Goal: Task Accomplishment & Management: Use online tool/utility

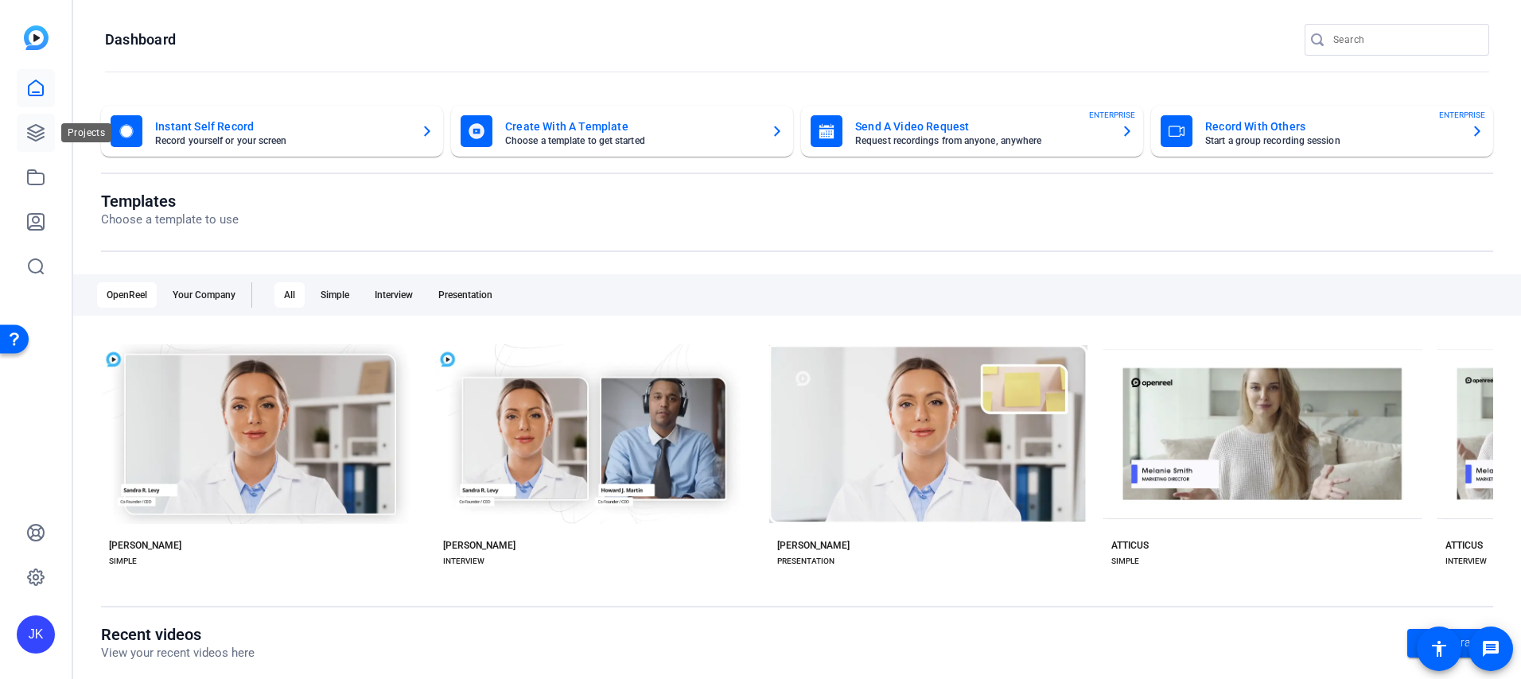
click at [37, 132] on icon at bounding box center [36, 133] width 16 height 16
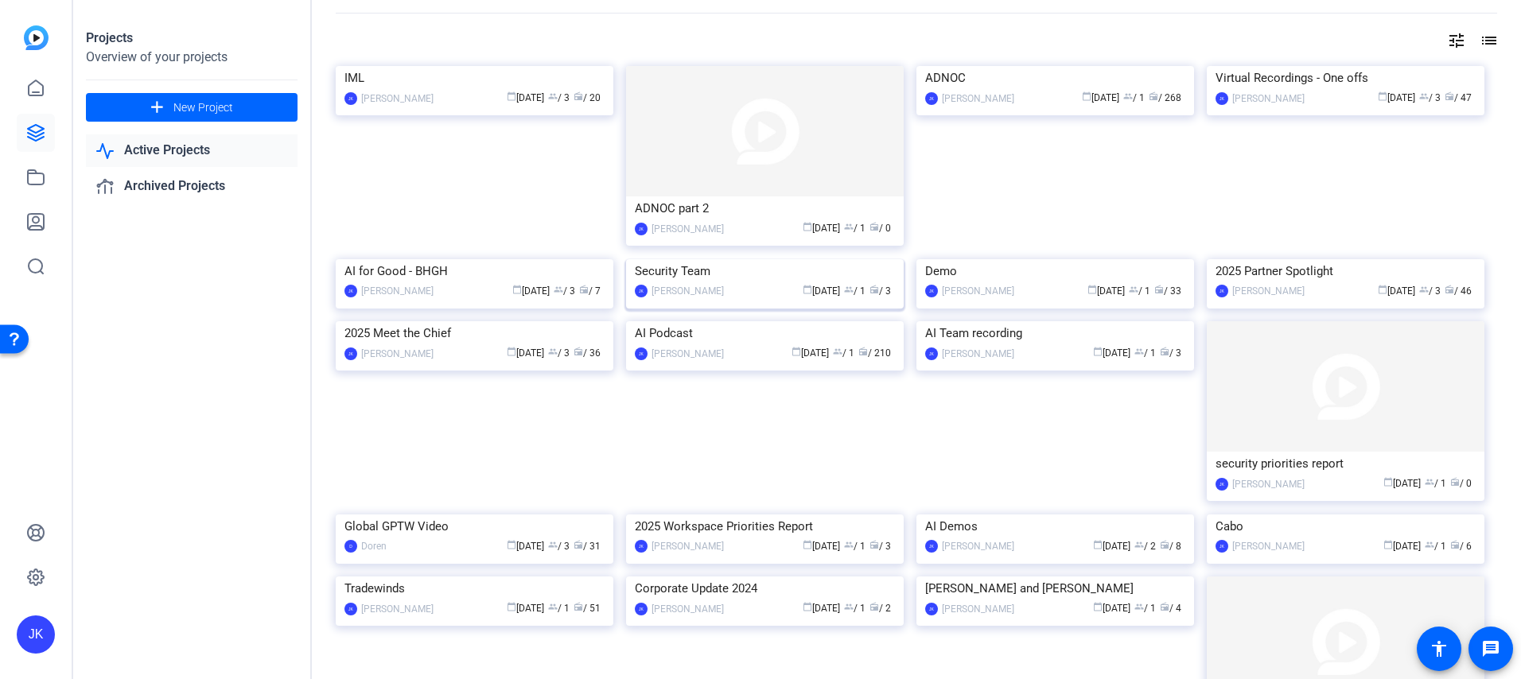
scroll to position [60, 0]
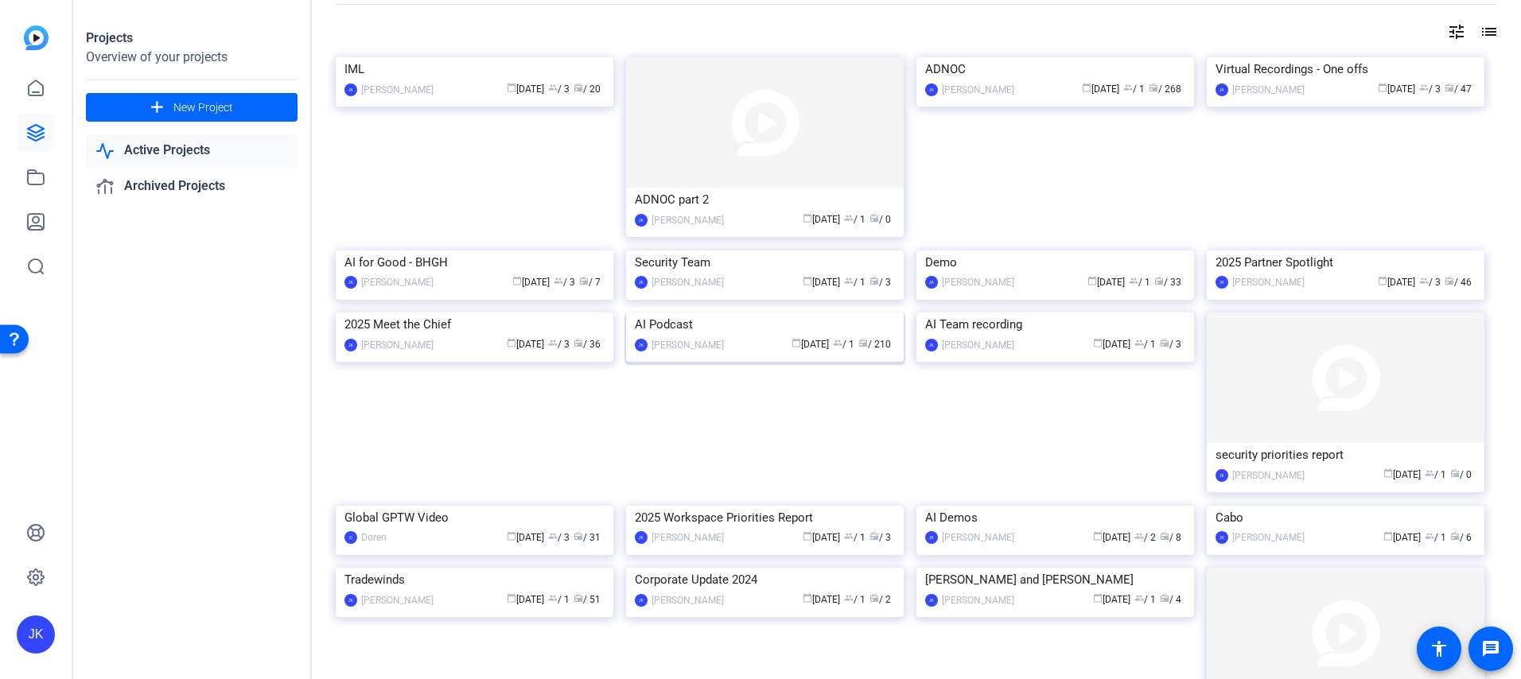
click at [736, 313] on img at bounding box center [765, 313] width 278 height 0
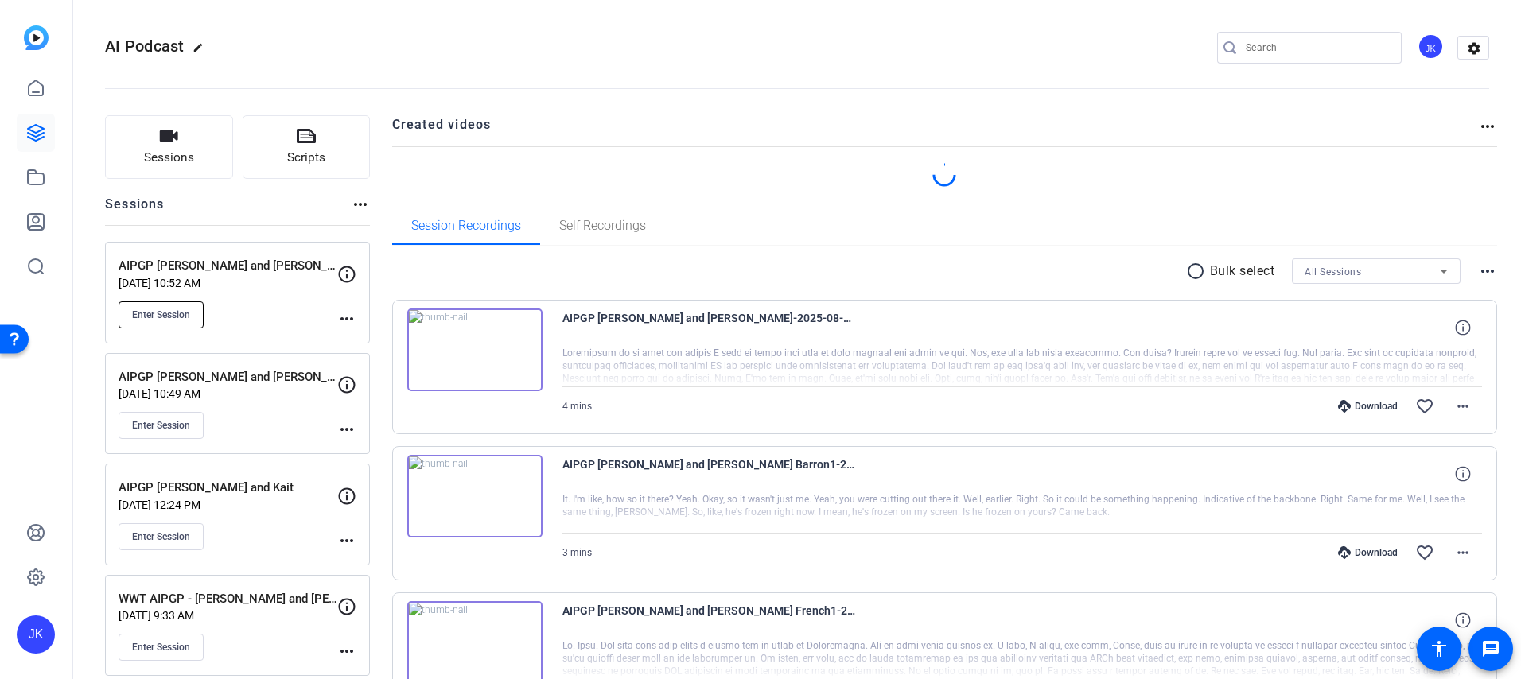
click at [181, 311] on span "Enter Session" at bounding box center [161, 315] width 58 height 13
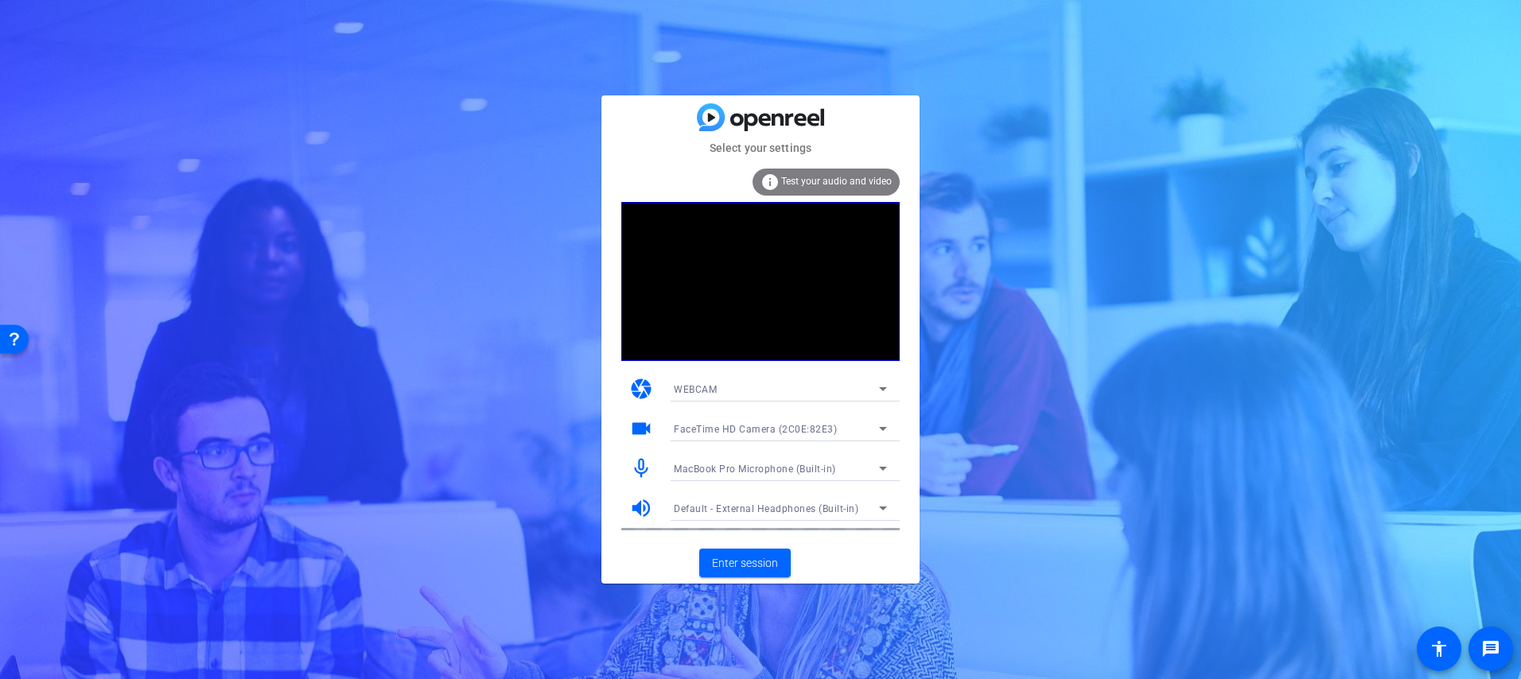
click at [849, 427] on div "FaceTime HD Camera (2C0E:82E3)" at bounding box center [776, 429] width 205 height 20
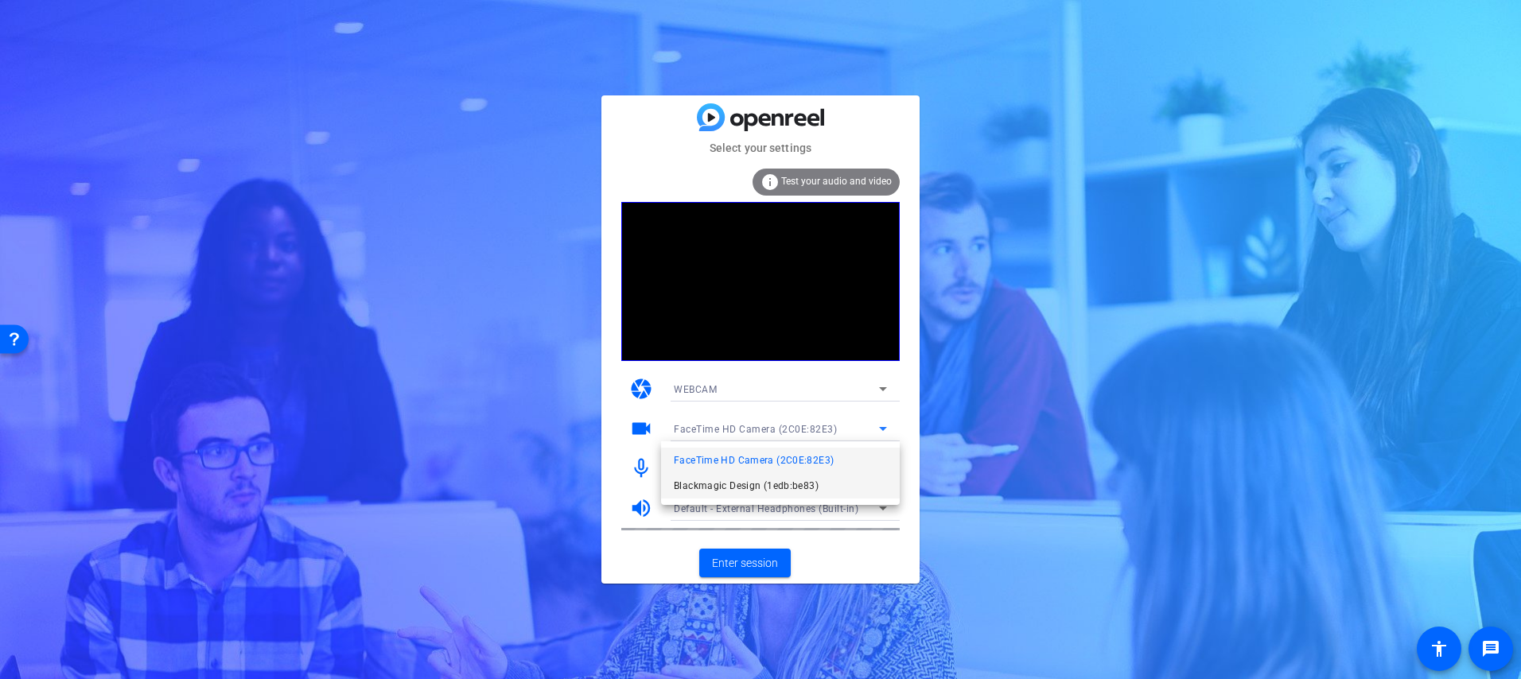
click at [806, 483] on span "Blackmagic Design (1edb:be83)" at bounding box center [746, 485] width 145 height 19
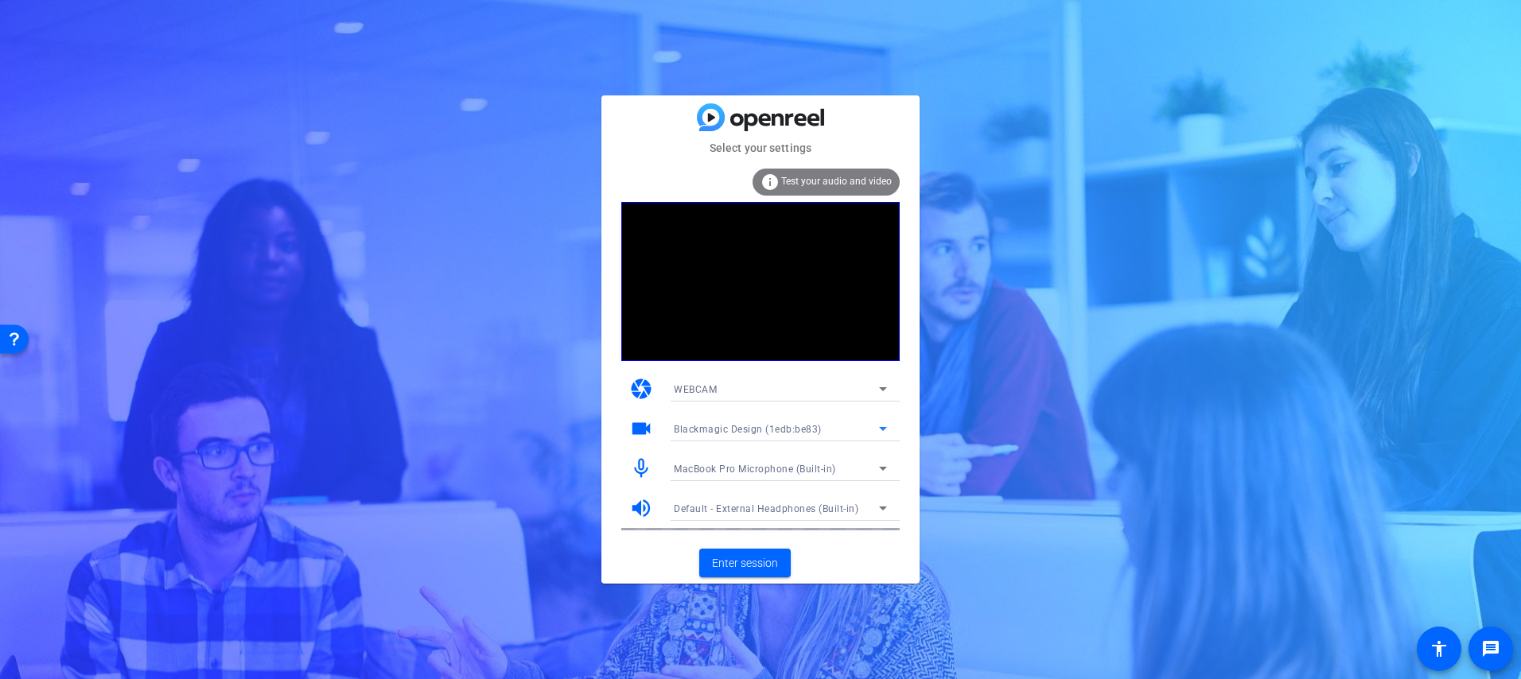
click at [746, 467] on span "MacBook Pro Microphone (Built-in)" at bounding box center [755, 469] width 162 height 11
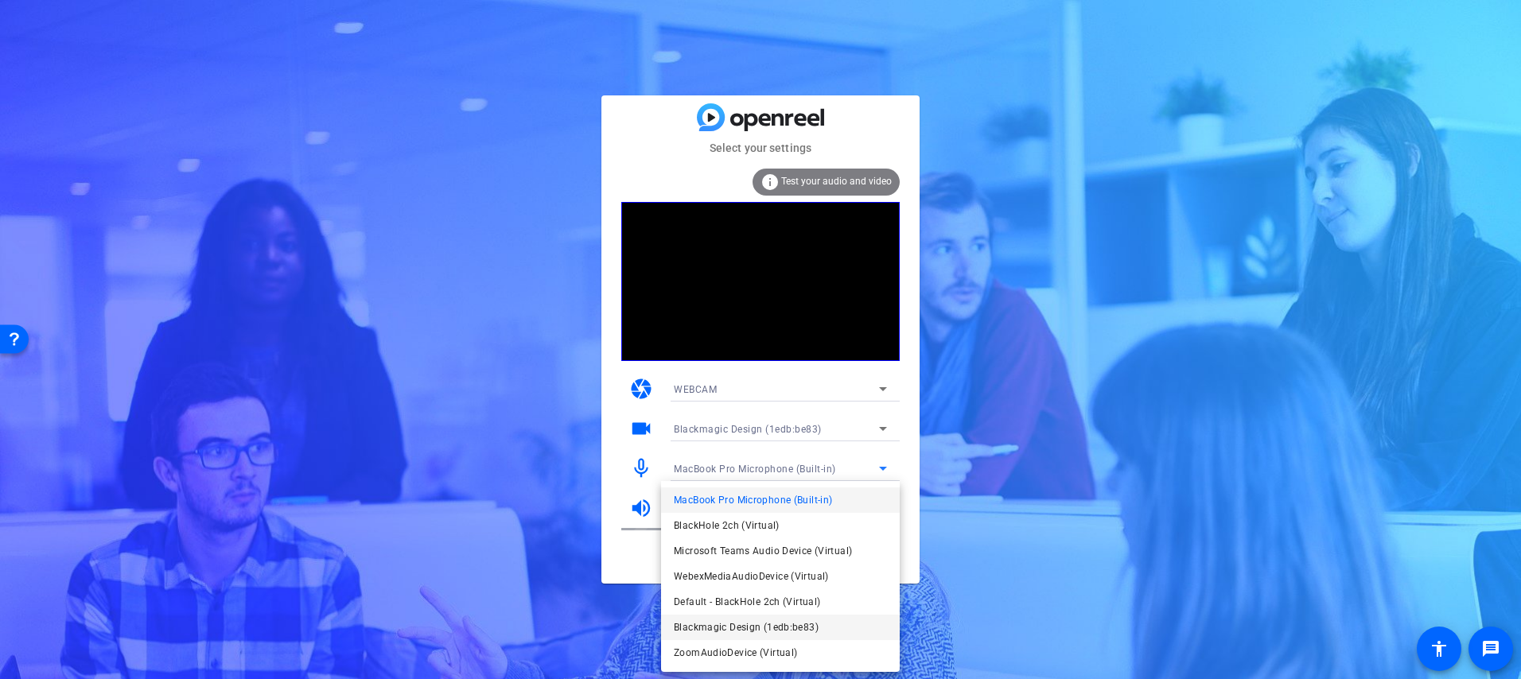
click at [738, 624] on span "Blackmagic Design (1edb:be83)" at bounding box center [746, 627] width 145 height 19
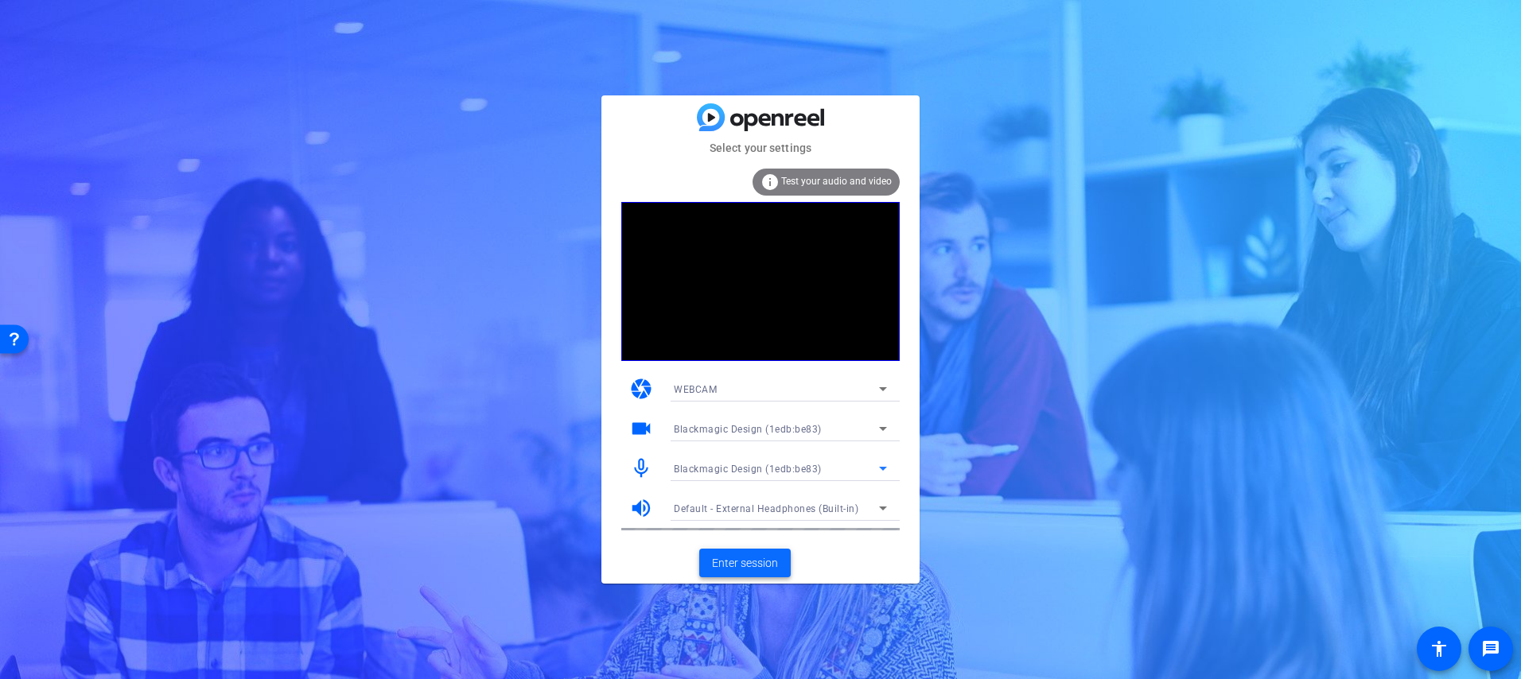
click at [733, 558] on span "Enter session" at bounding box center [745, 563] width 66 height 17
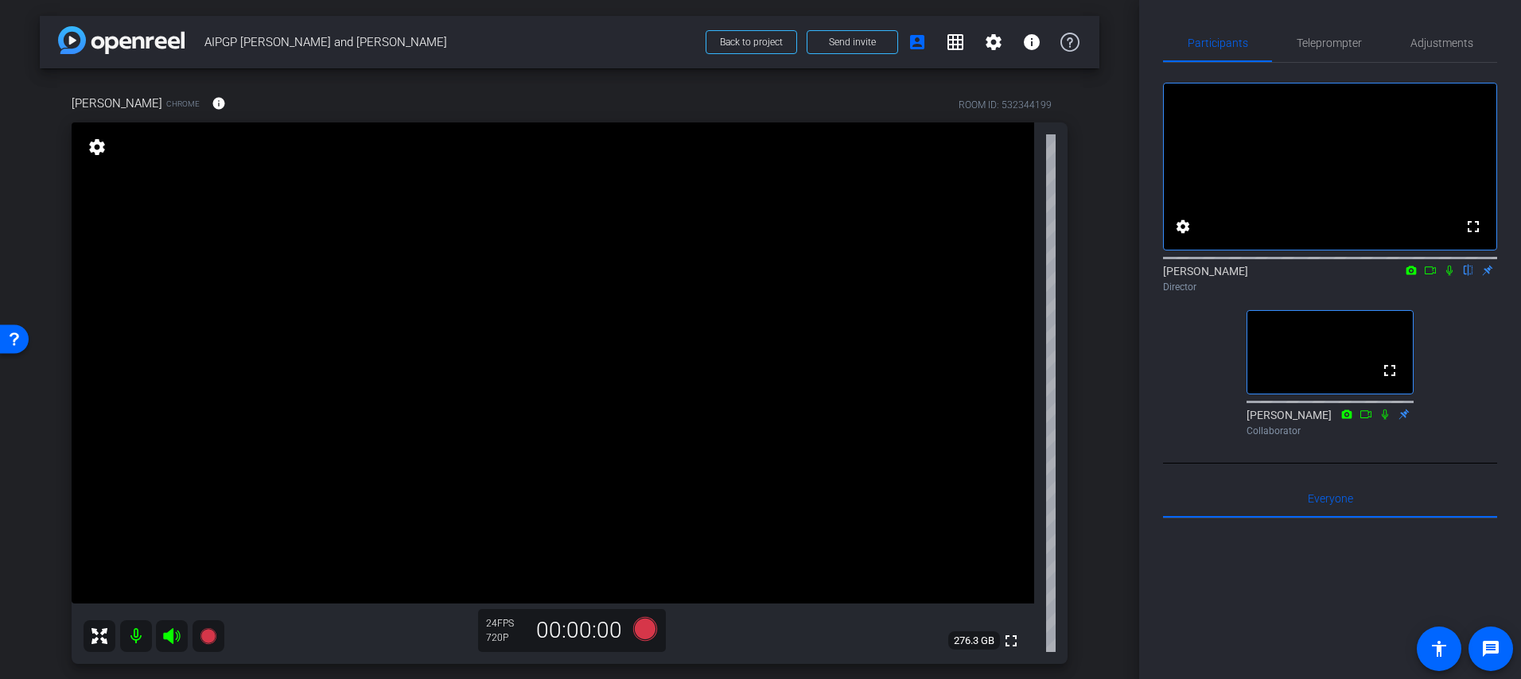
click at [1465, 277] on mat-icon "flip" at bounding box center [1468, 269] width 19 height 14
click at [953, 46] on mat-icon "grid_on" at bounding box center [955, 42] width 19 height 19
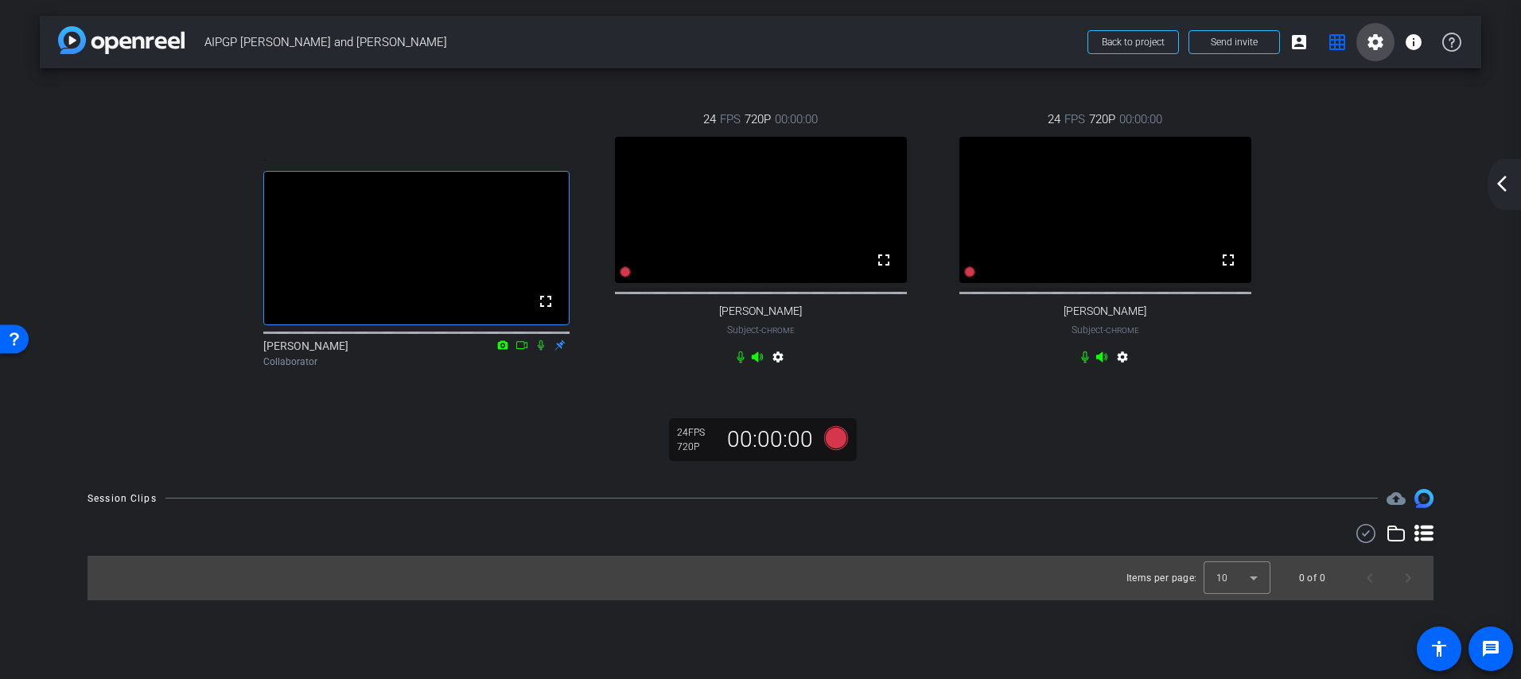
click at [1378, 37] on mat-icon "settings" at bounding box center [1375, 42] width 19 height 19
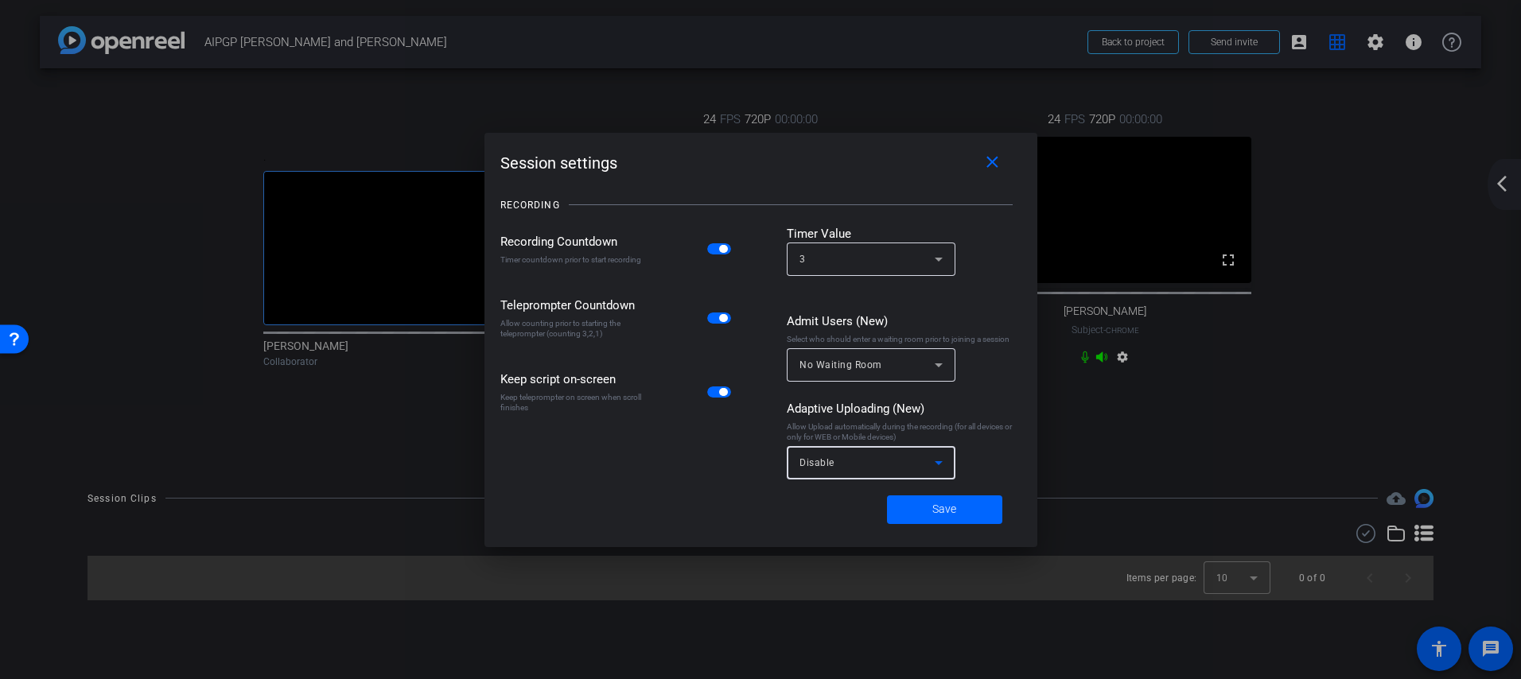
click at [921, 462] on div "Disable" at bounding box center [866, 463] width 135 height 20
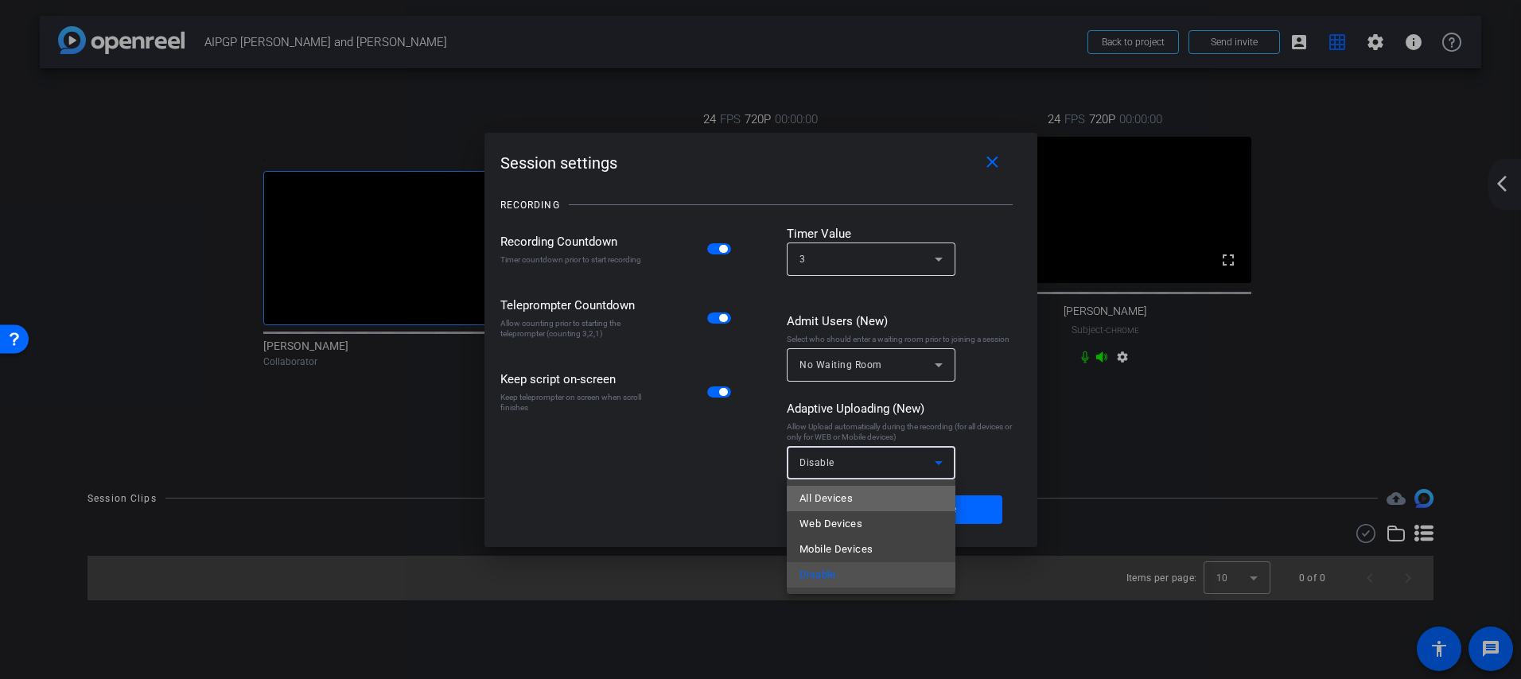
click at [887, 495] on mat-option "All Devices" at bounding box center [871, 498] width 169 height 25
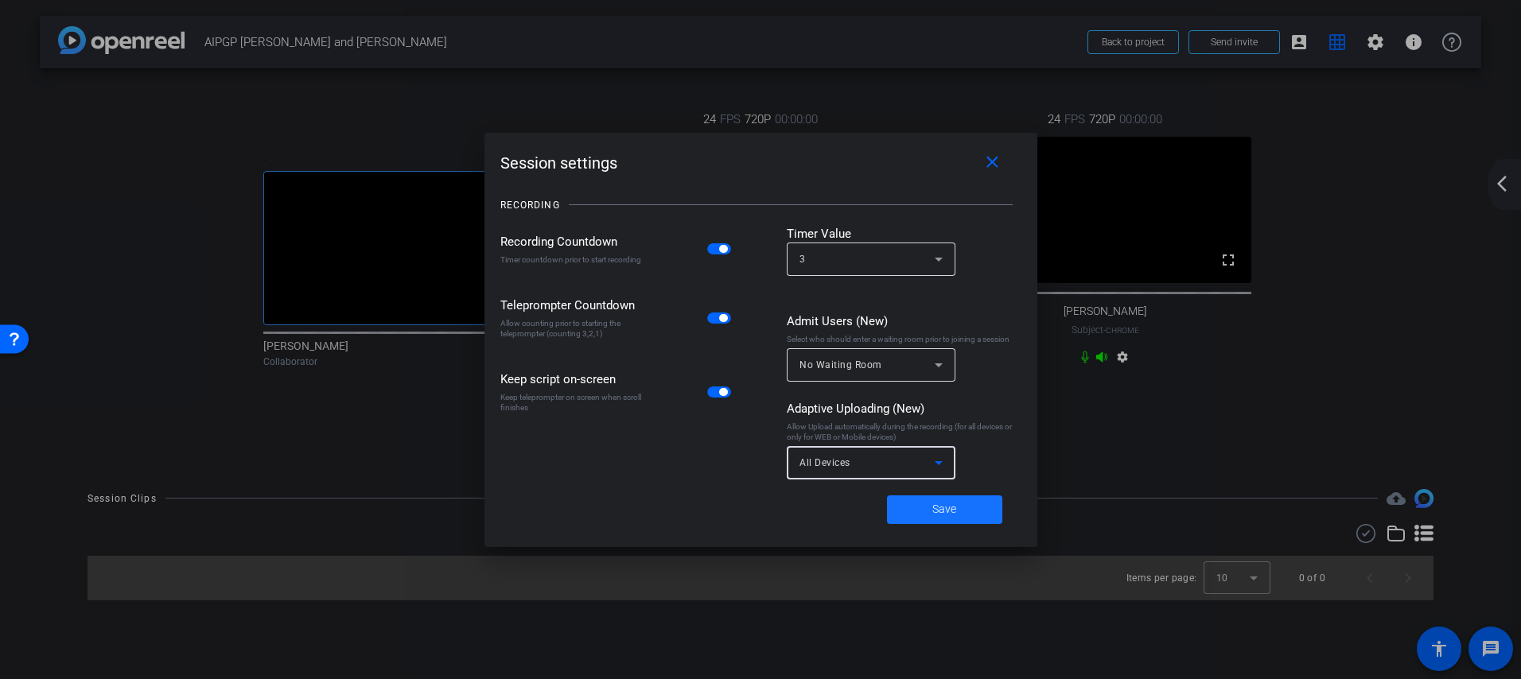
click at [934, 511] on span "Save" at bounding box center [944, 509] width 24 height 17
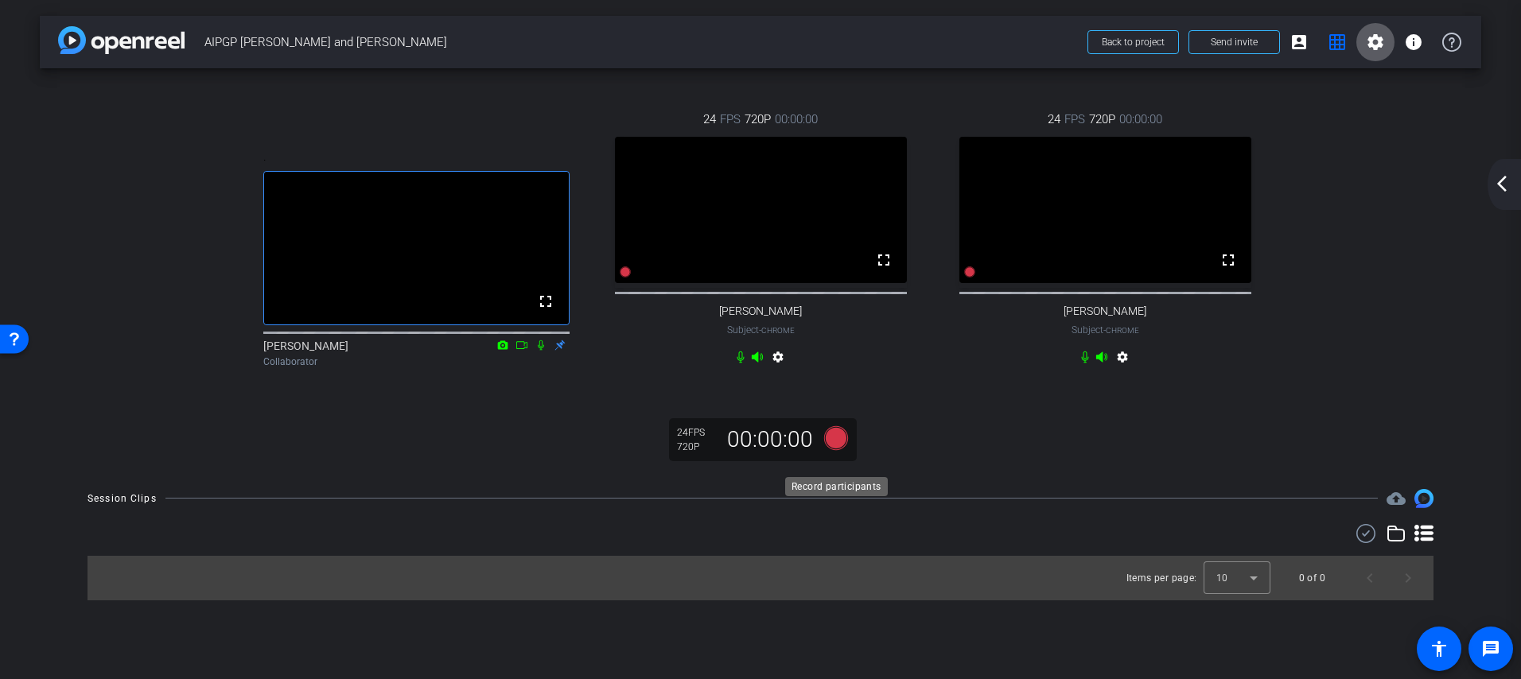
click at [843, 449] on icon at bounding box center [836, 437] width 24 height 24
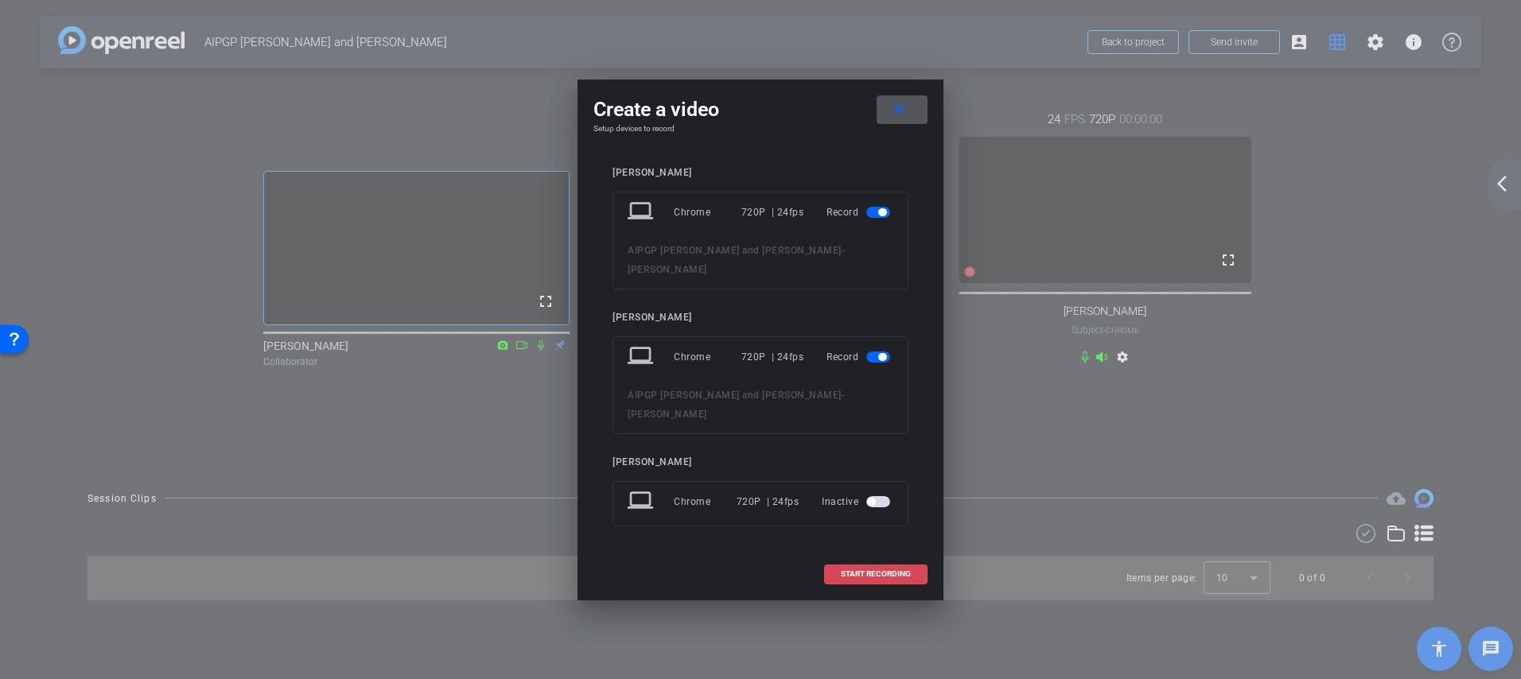
click at [861, 570] on span "START RECORDING" at bounding box center [876, 574] width 70 height 8
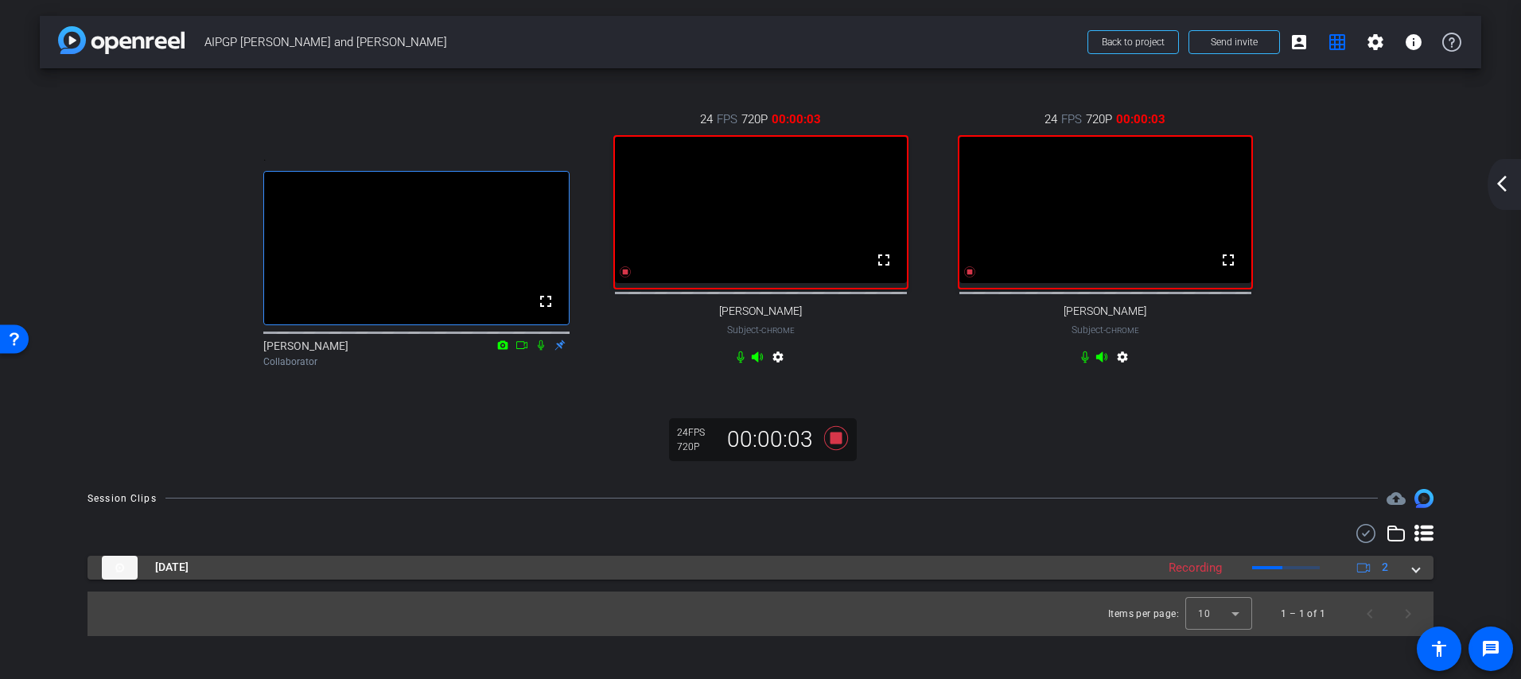
click at [1415, 576] on span at bounding box center [1415, 567] width 6 height 17
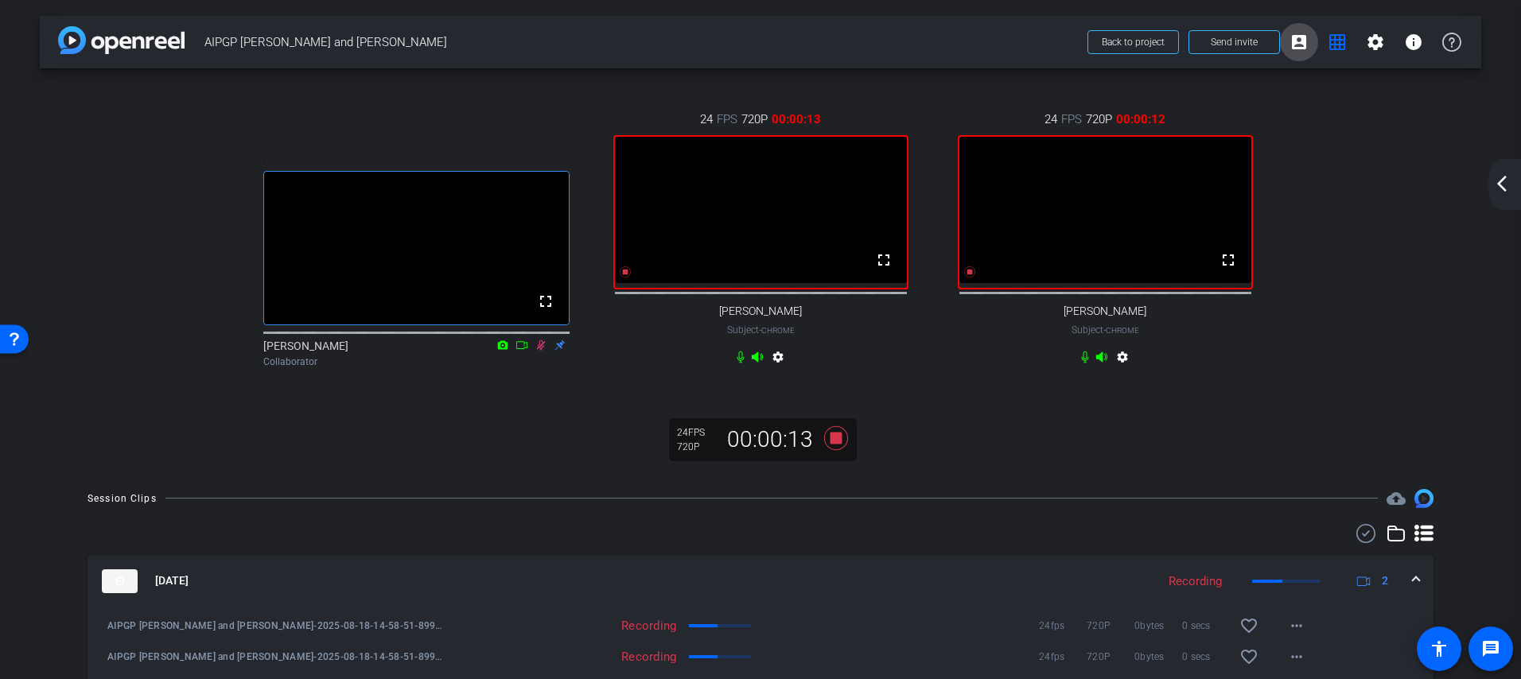
click at [1299, 44] on mat-icon "account_box" at bounding box center [1298, 42] width 19 height 19
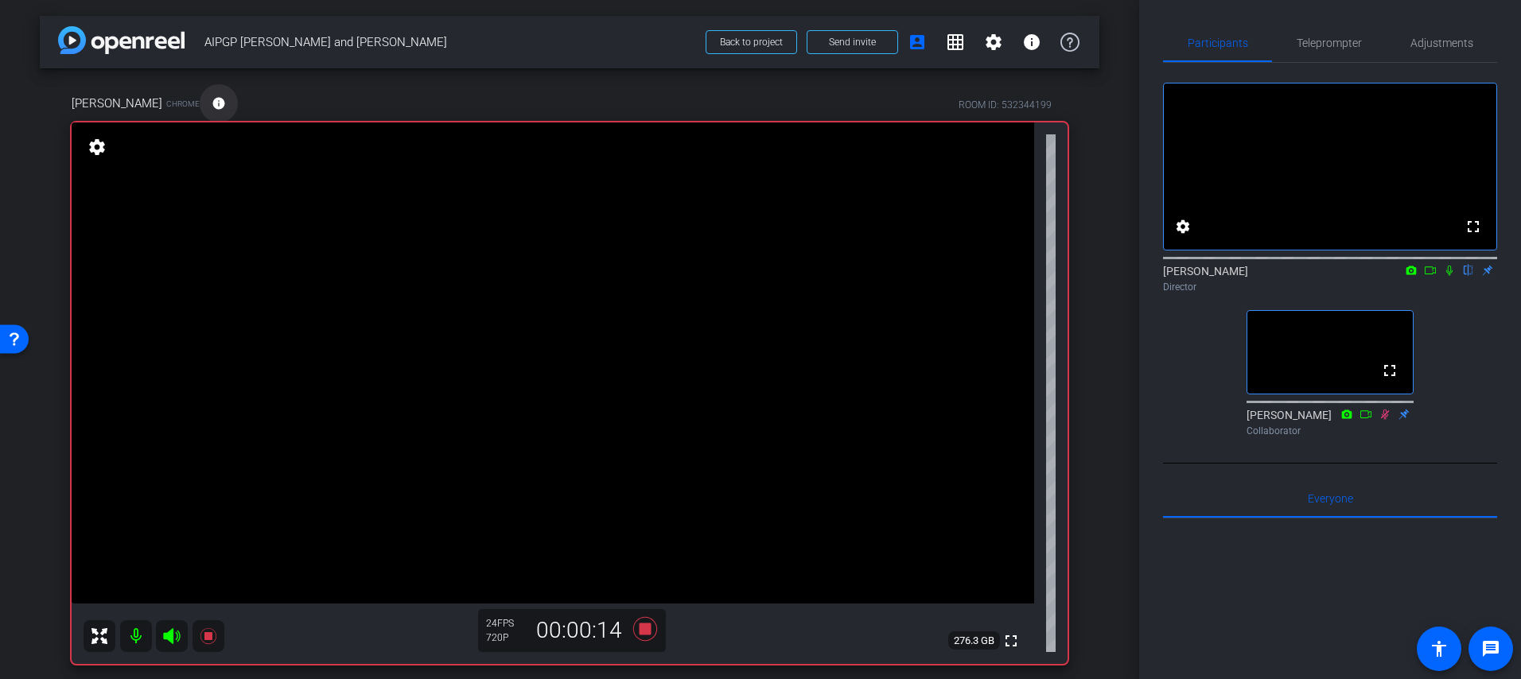
click at [200, 101] on span at bounding box center [219, 103] width 38 height 38
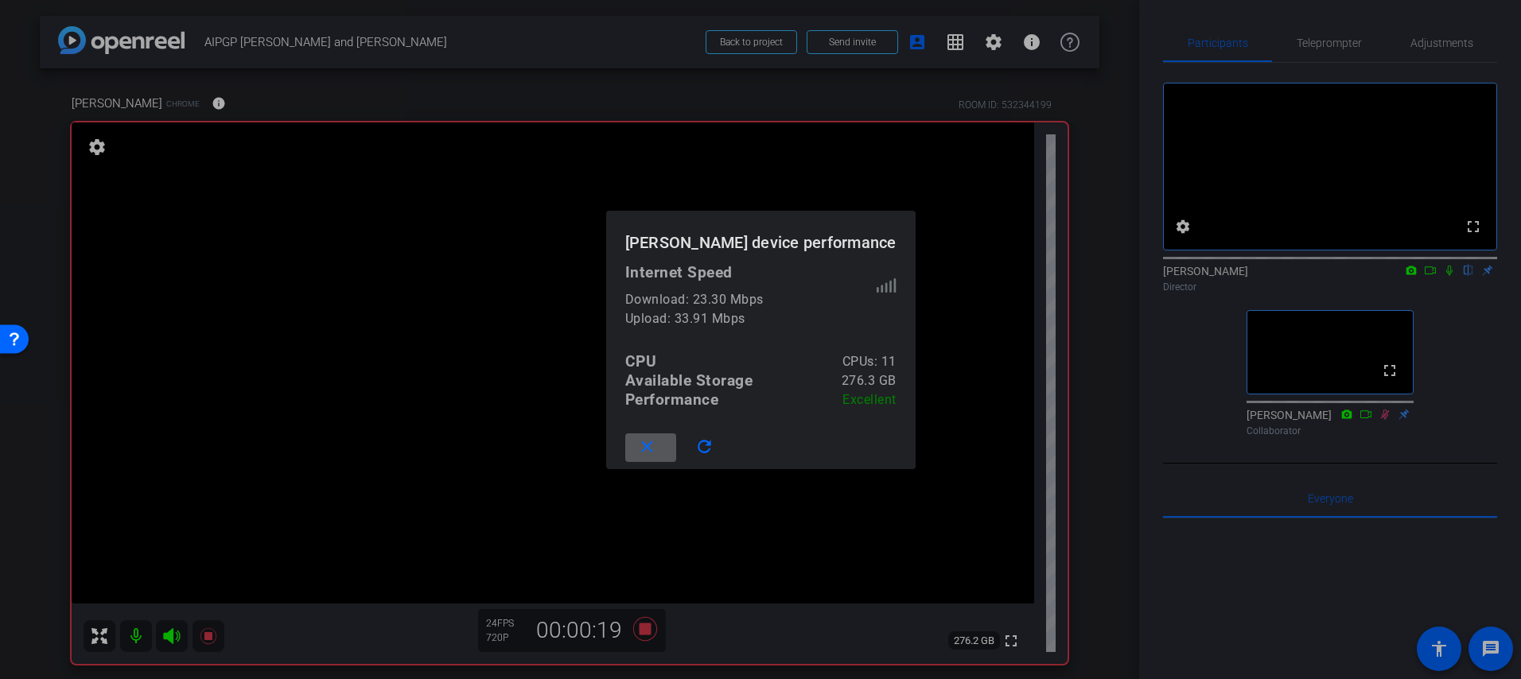
click at [657, 449] on mat-icon "close" at bounding box center [647, 447] width 20 height 20
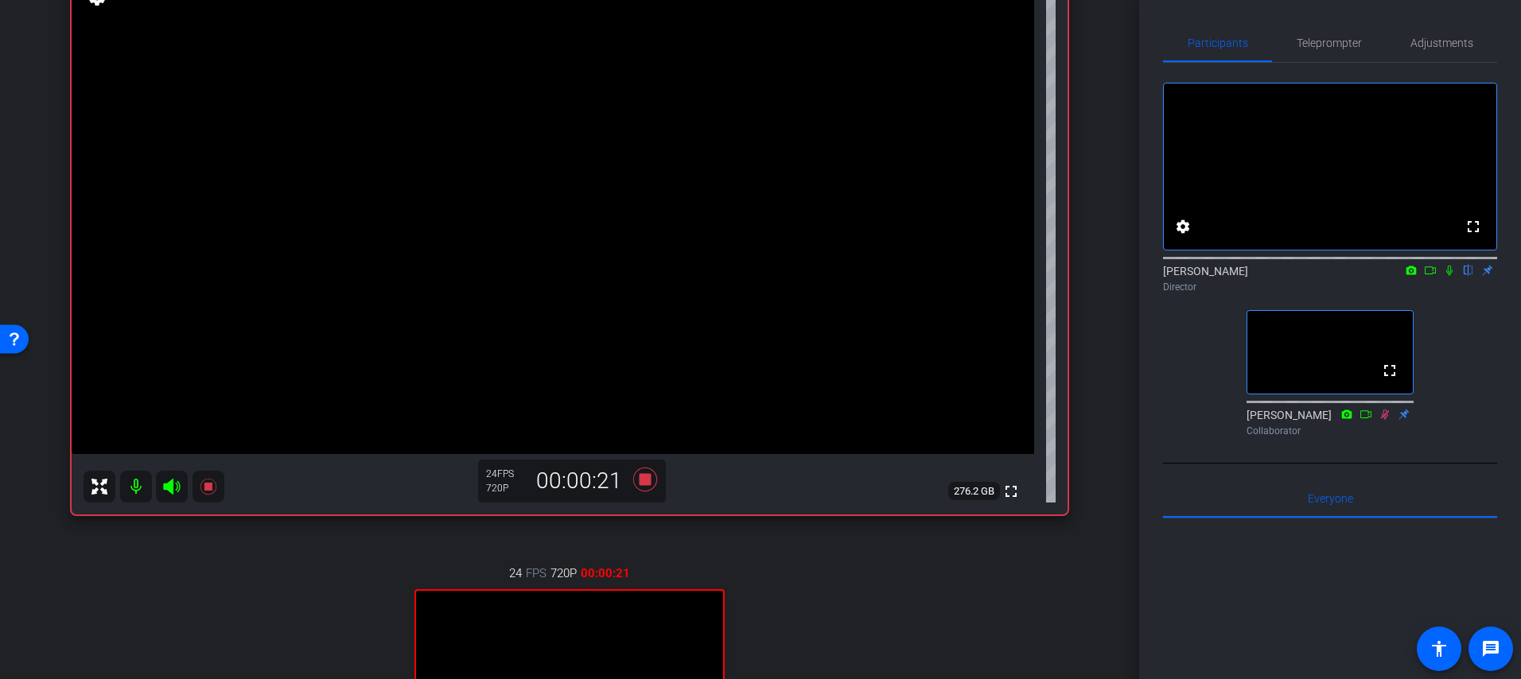
scroll to position [395, 0]
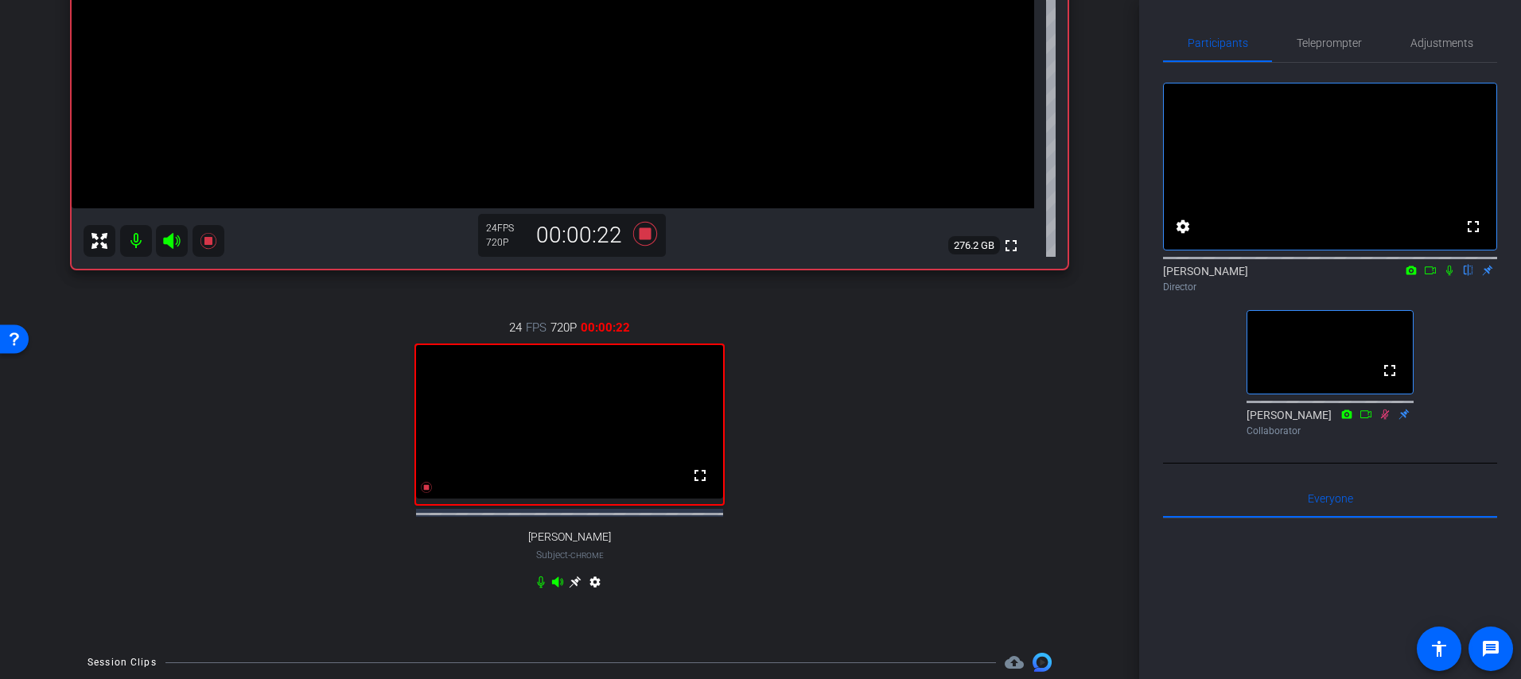
click at [575, 589] on icon at bounding box center [575, 582] width 13 height 13
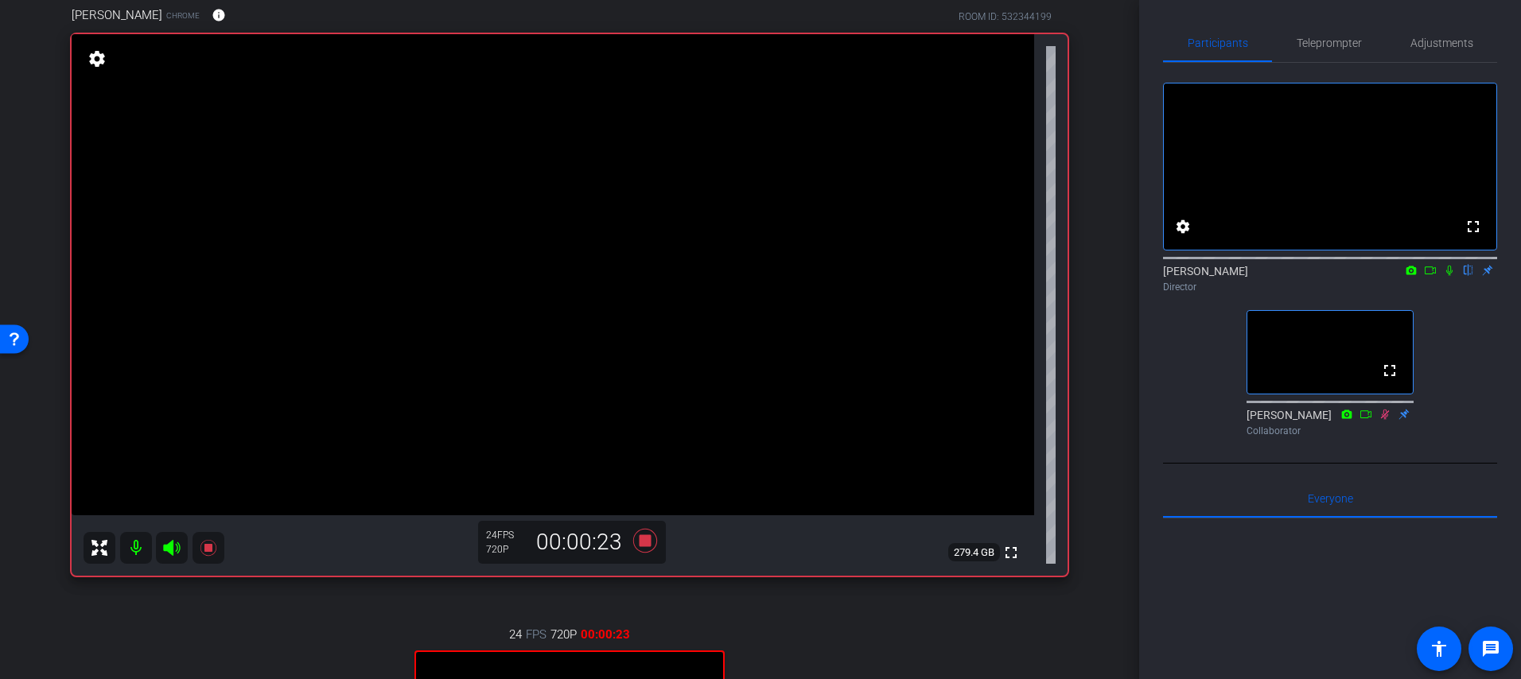
scroll to position [0, 0]
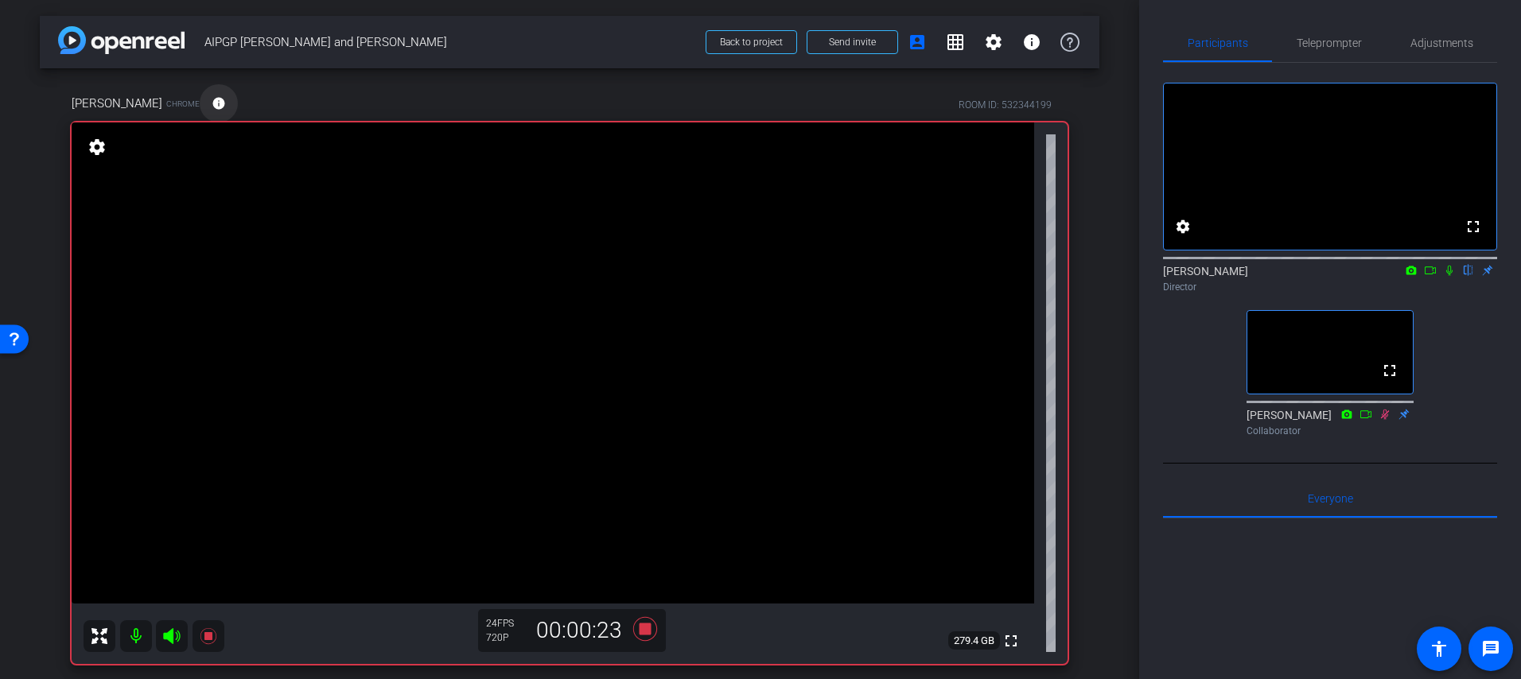
click at [212, 99] on mat-icon "info" at bounding box center [219, 103] width 14 height 14
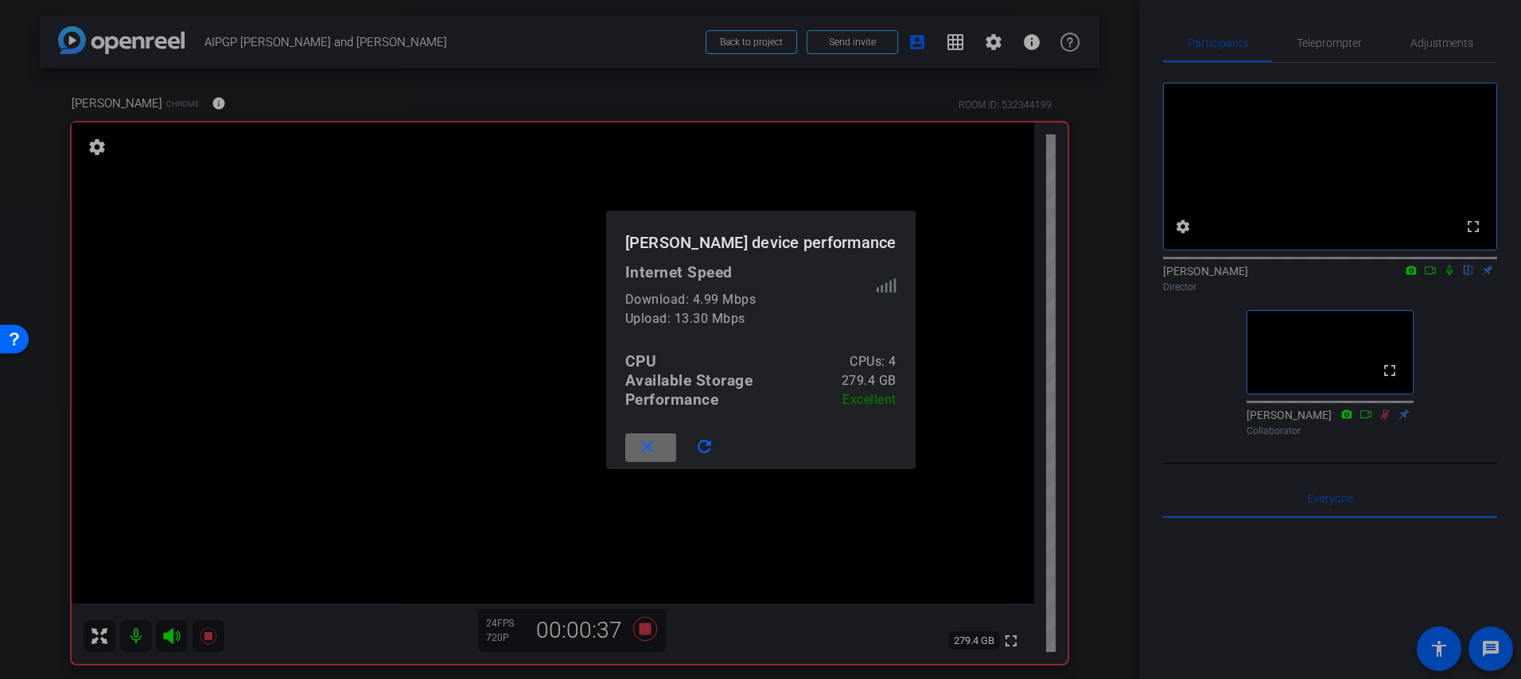
click at [657, 453] on mat-icon "close" at bounding box center [647, 447] width 20 height 20
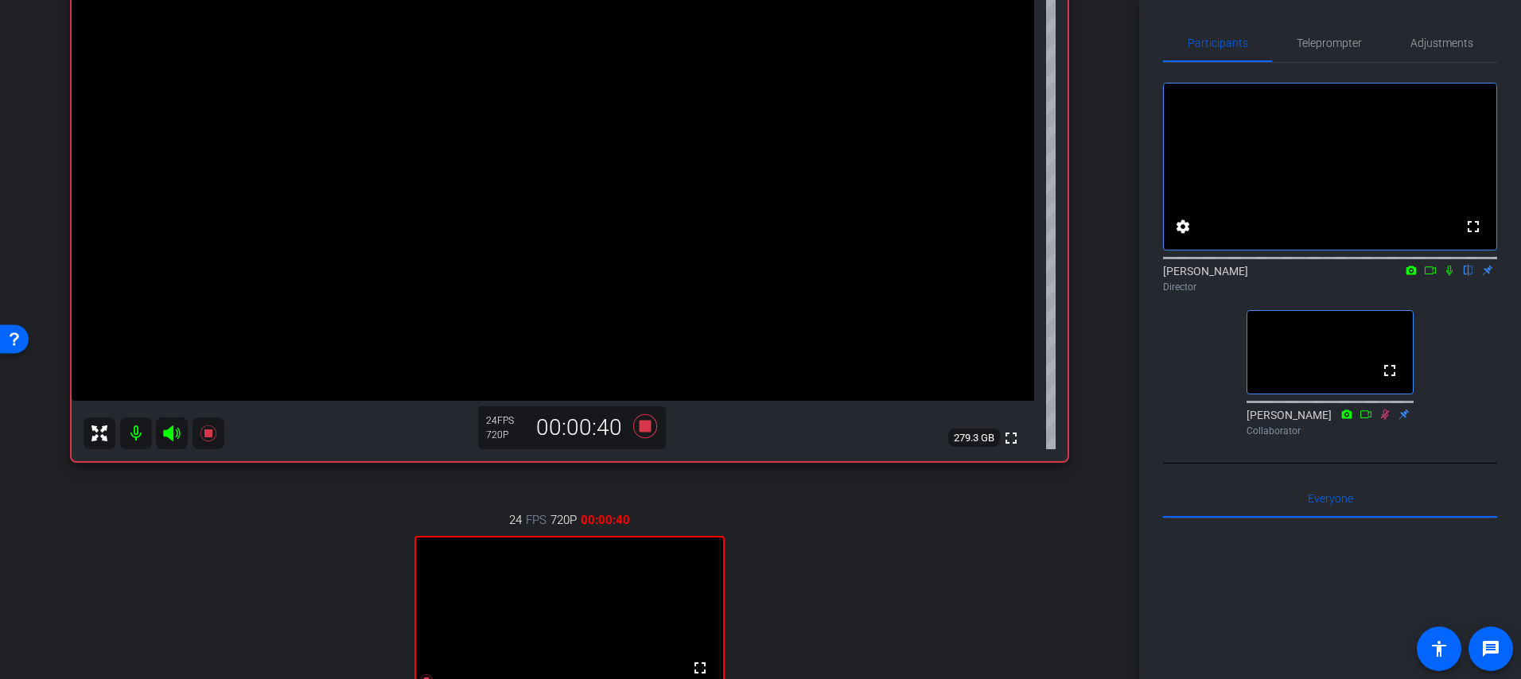
scroll to position [291, 0]
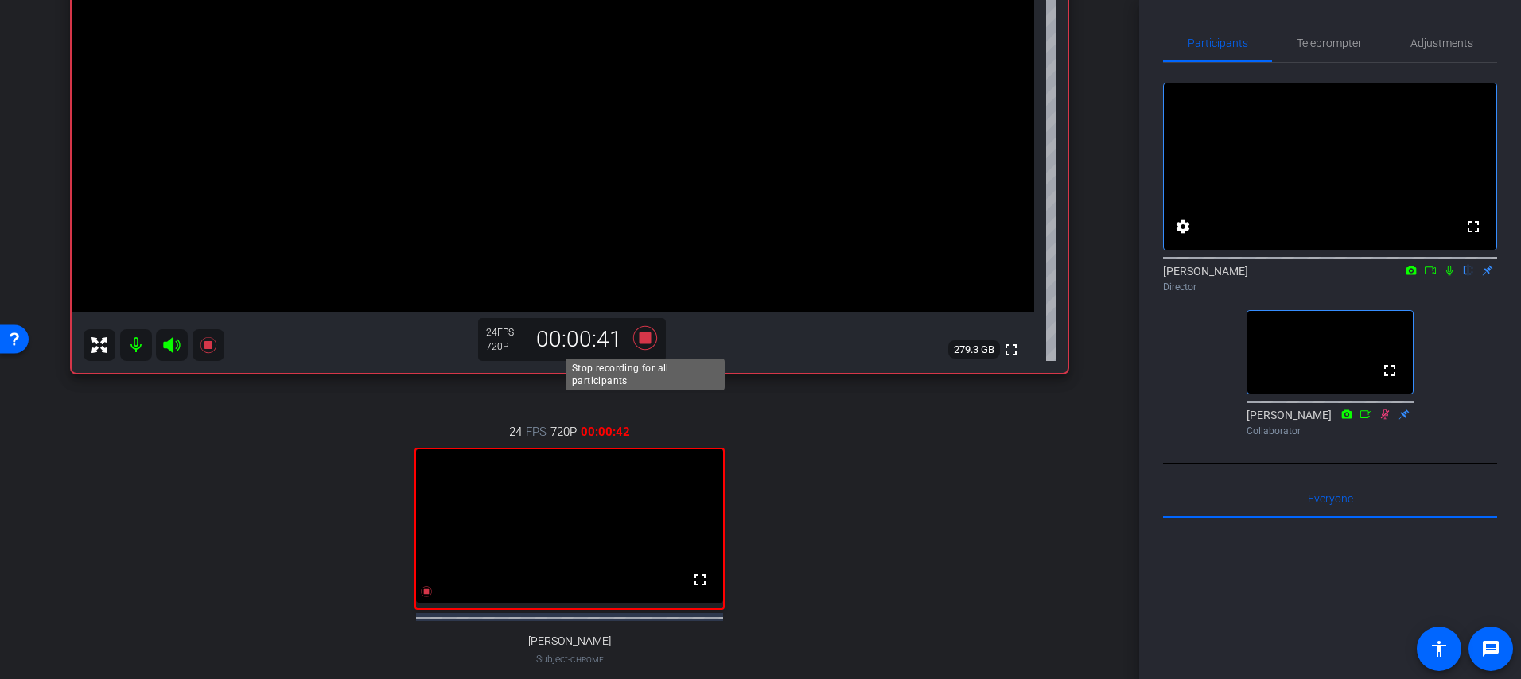
click at [651, 341] on icon at bounding box center [645, 338] width 38 height 29
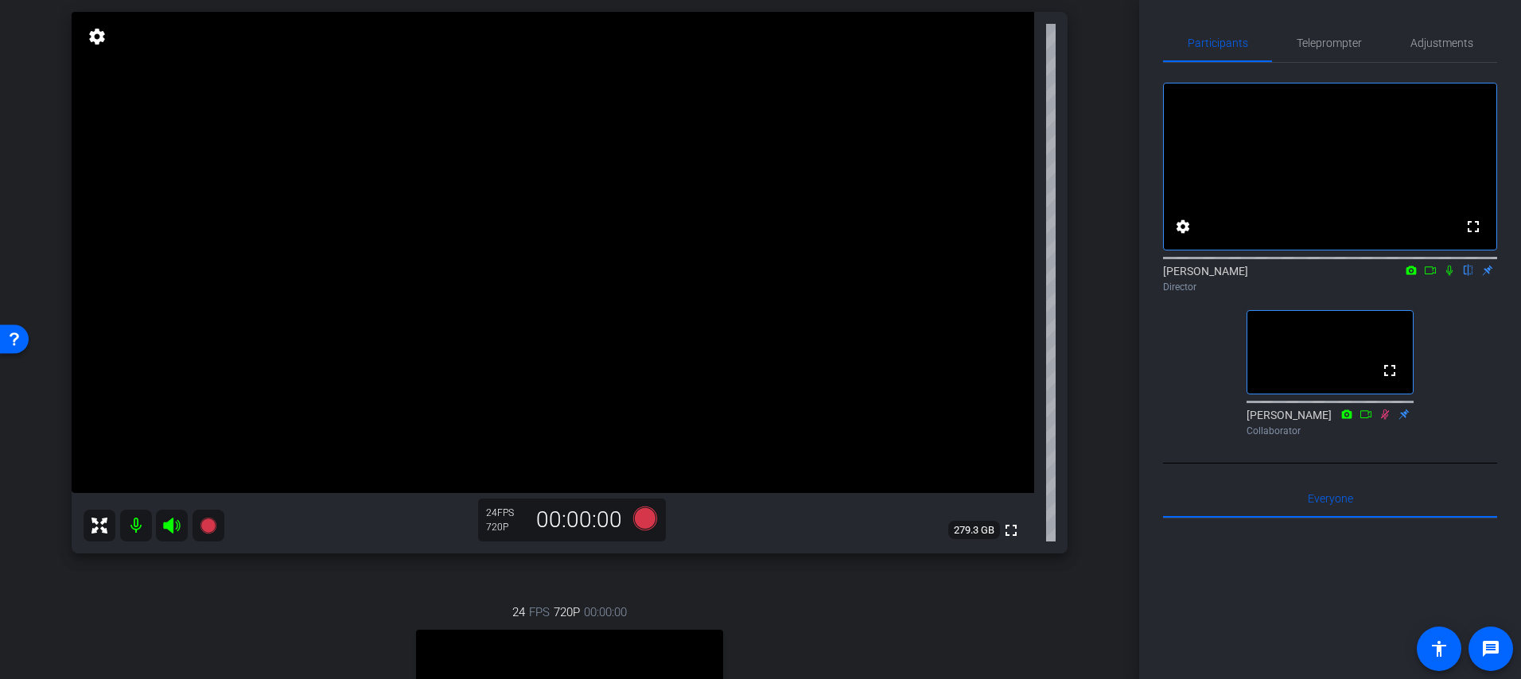
scroll to position [0, 0]
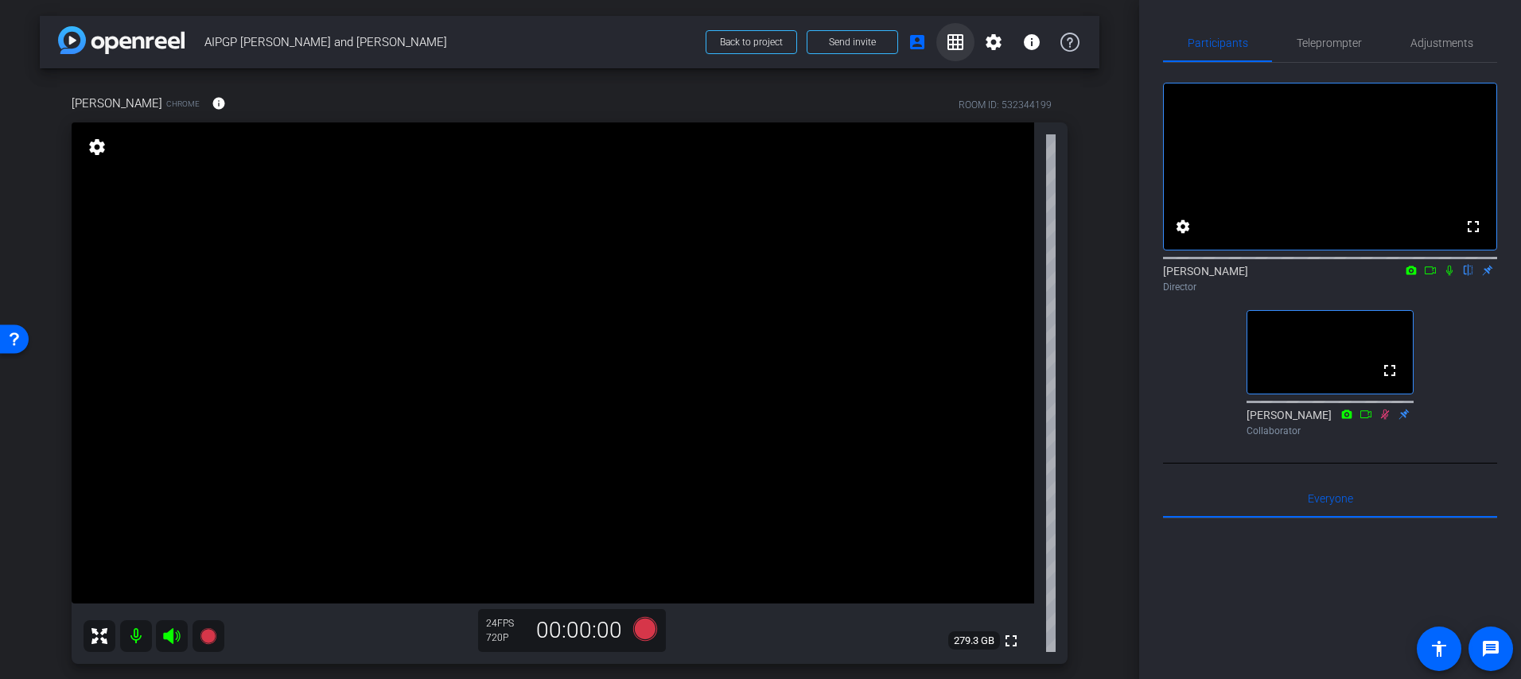
click at [948, 48] on mat-icon "grid_on" at bounding box center [955, 42] width 19 height 19
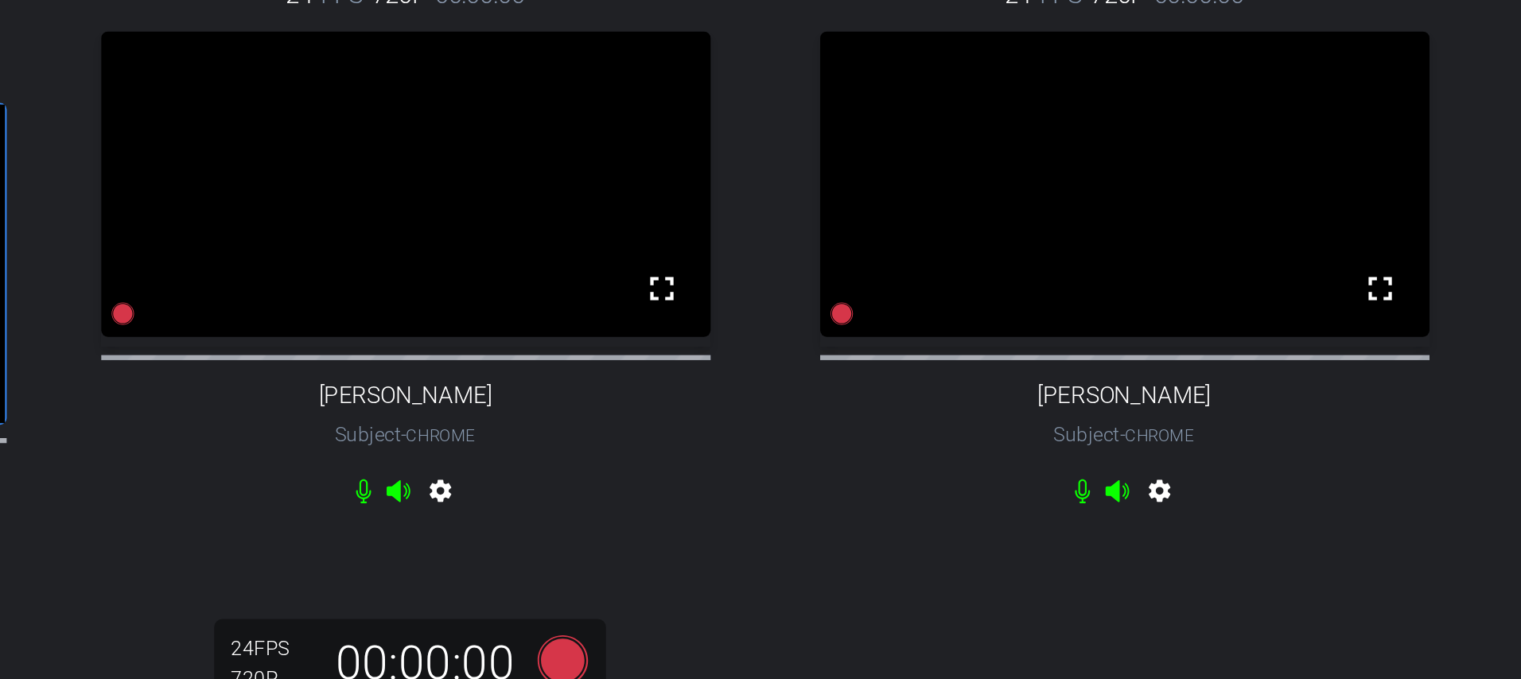
scroll to position [88, 0]
click at [834, 367] on icon at bounding box center [836, 368] width 24 height 24
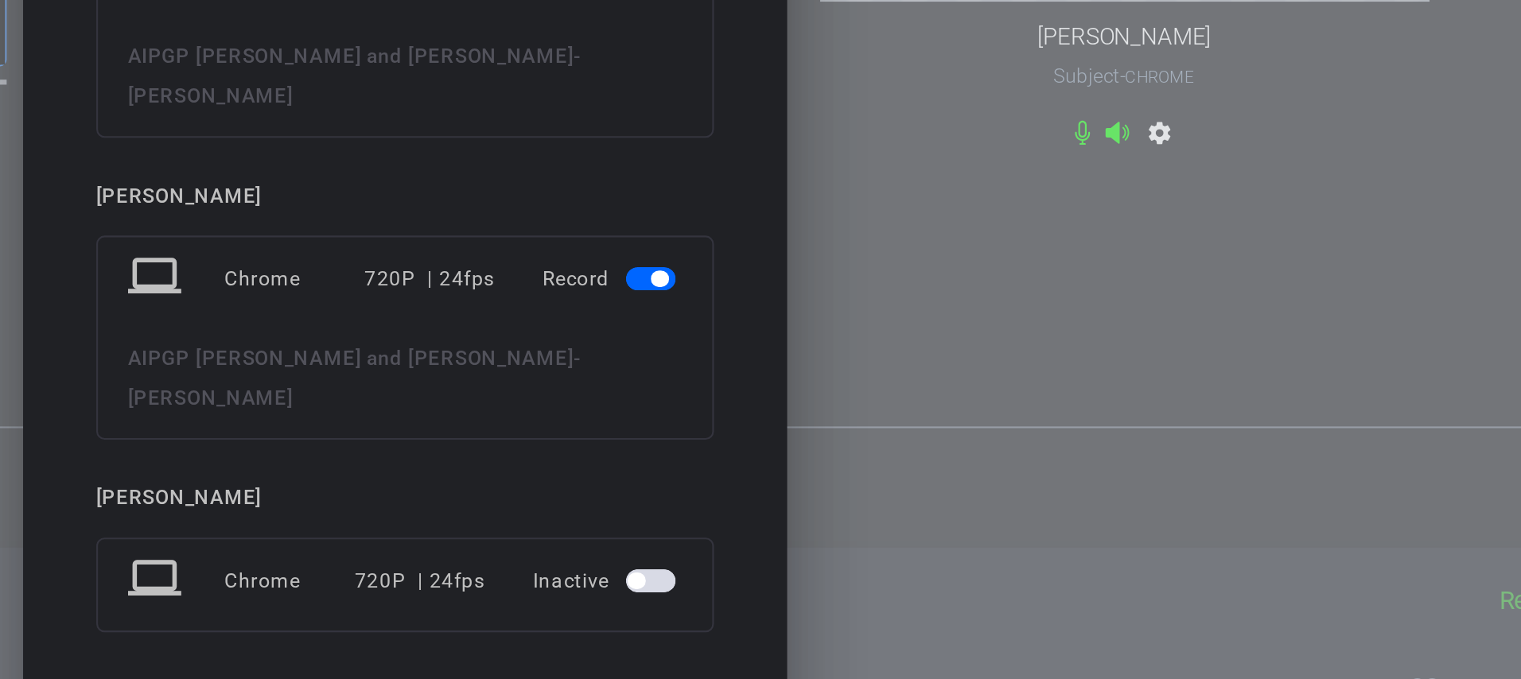
click at [876, 496] on span "button" at bounding box center [878, 501] width 24 height 11
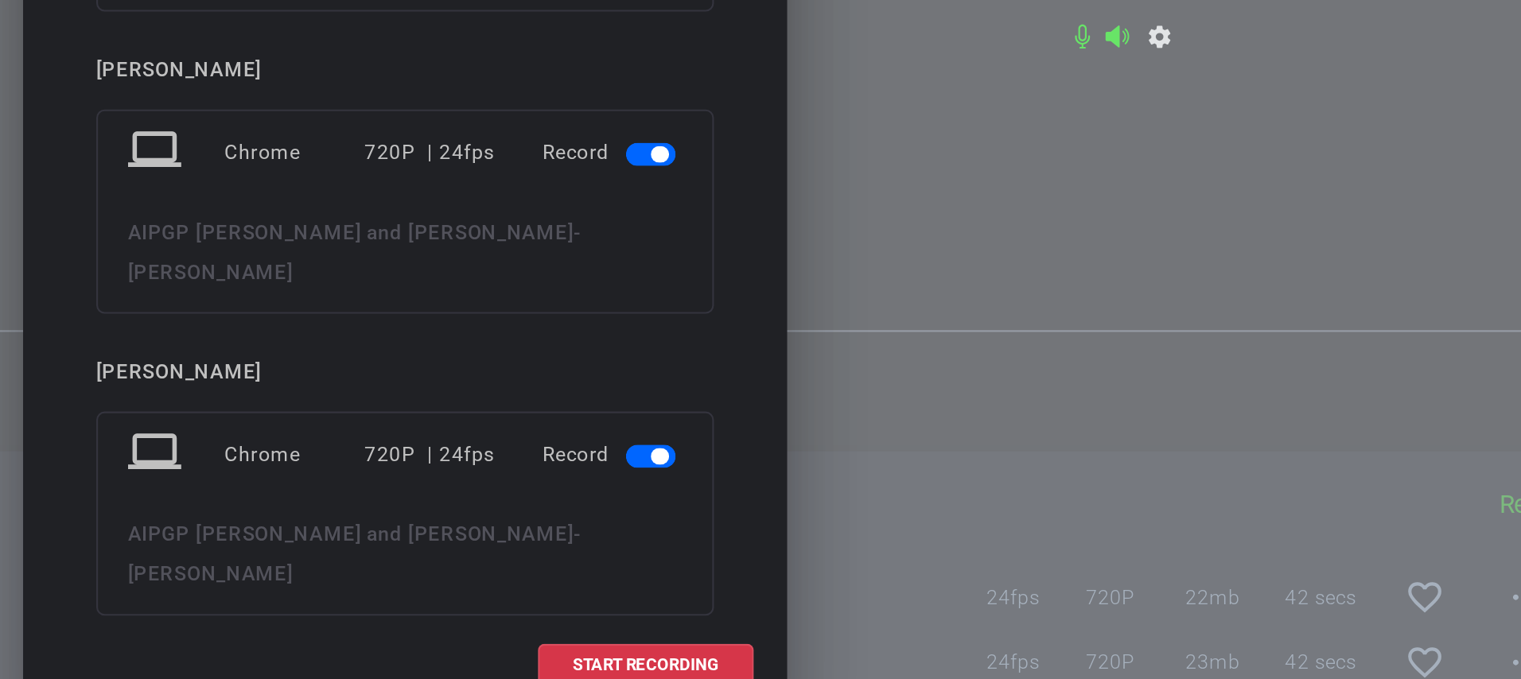
click at [878, 484] on span "button" at bounding box center [882, 488] width 8 height 8
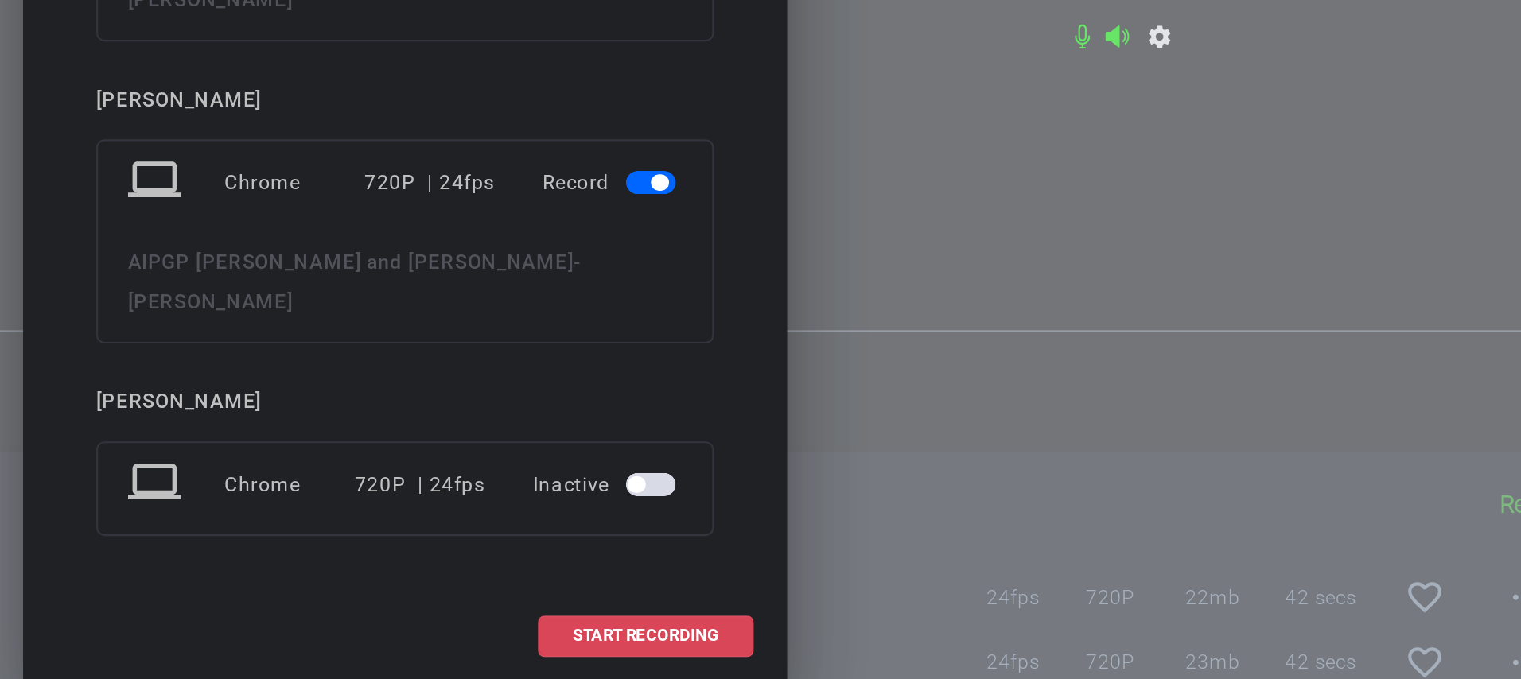
click at [887, 570] on span "START RECORDING" at bounding box center [876, 574] width 70 height 8
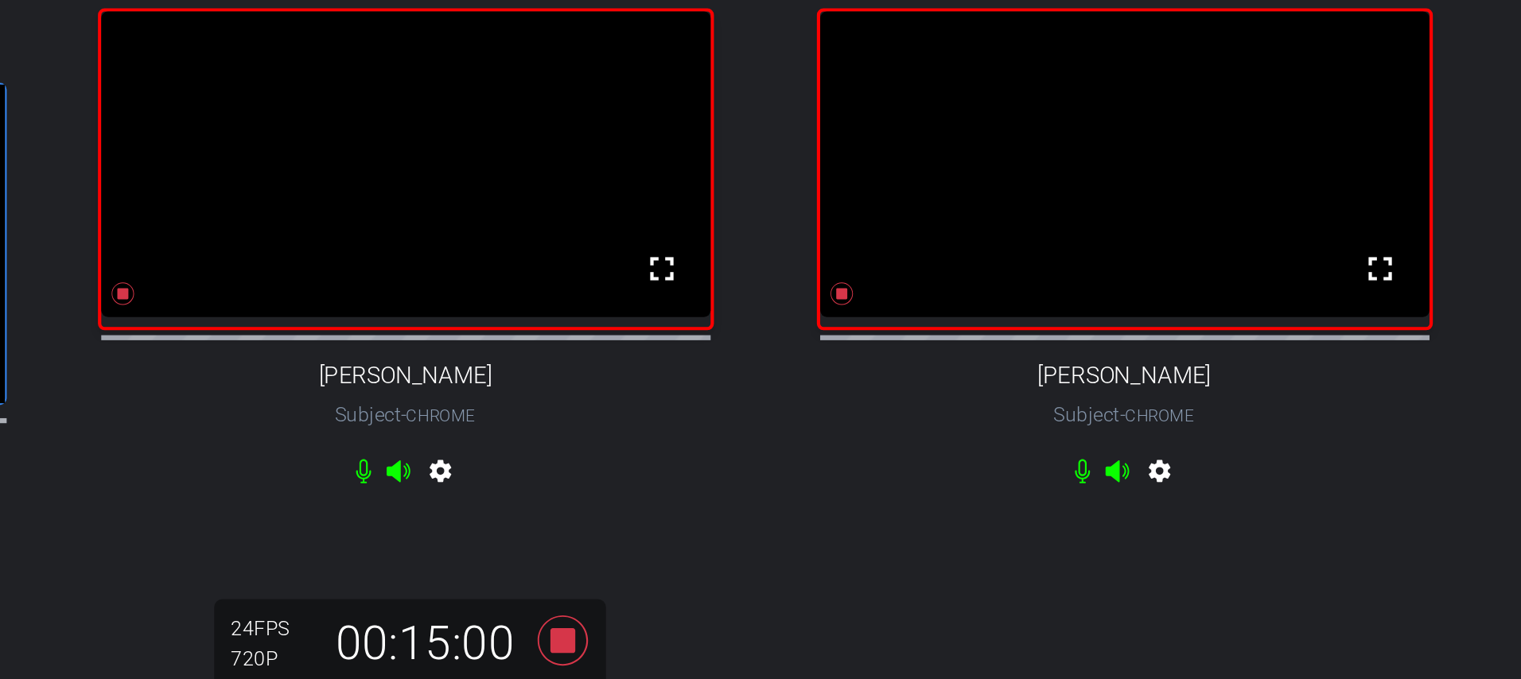
scroll to position [124, 0]
click at [836, 336] on icon at bounding box center [836, 332] width 24 height 24
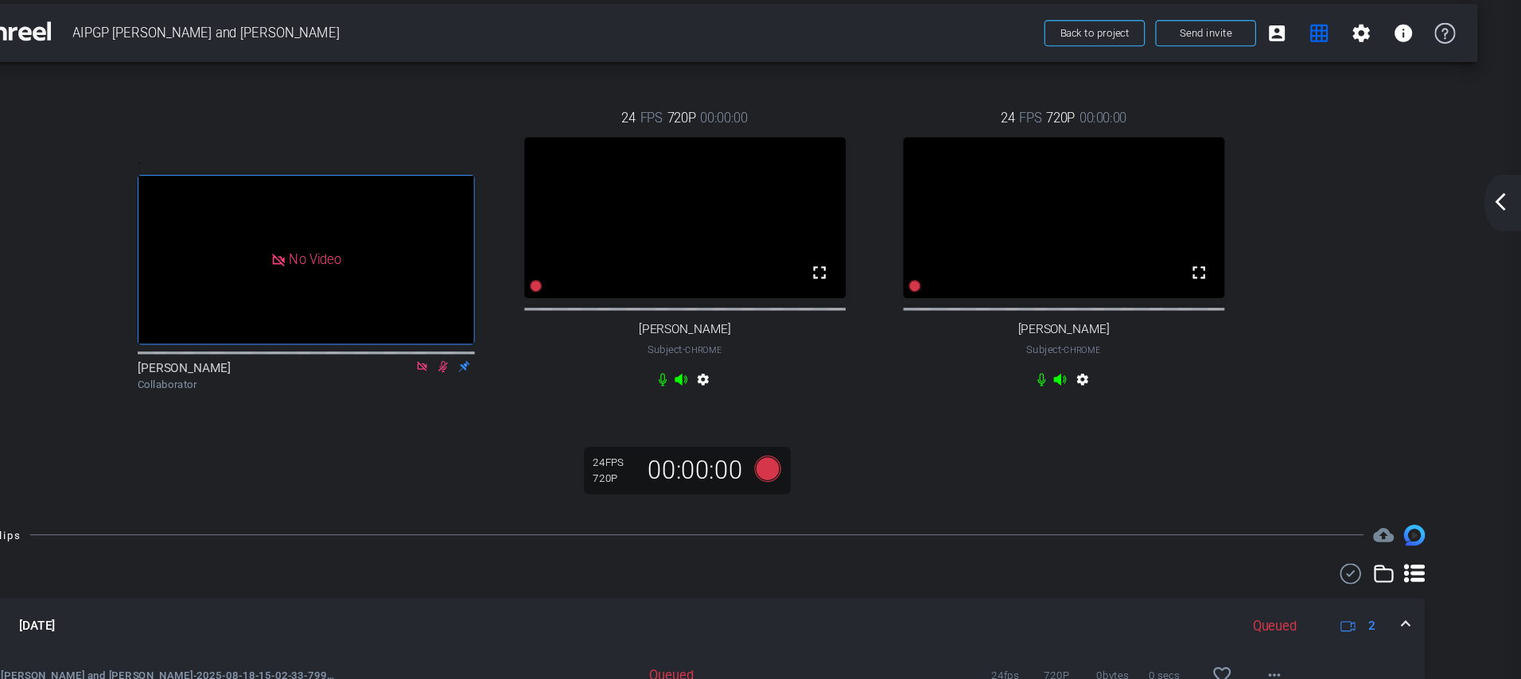
scroll to position [0, 0]
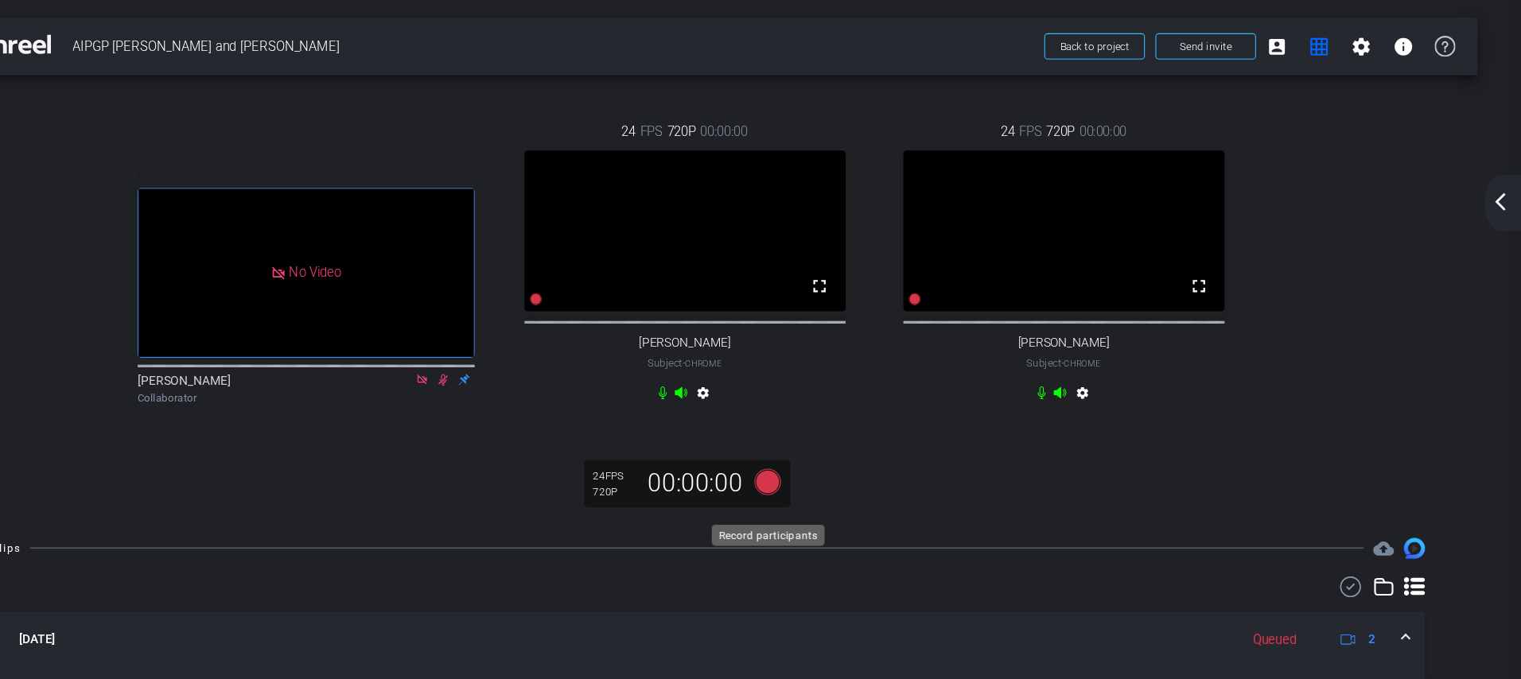
click at [835, 449] on icon at bounding box center [836, 437] width 24 height 24
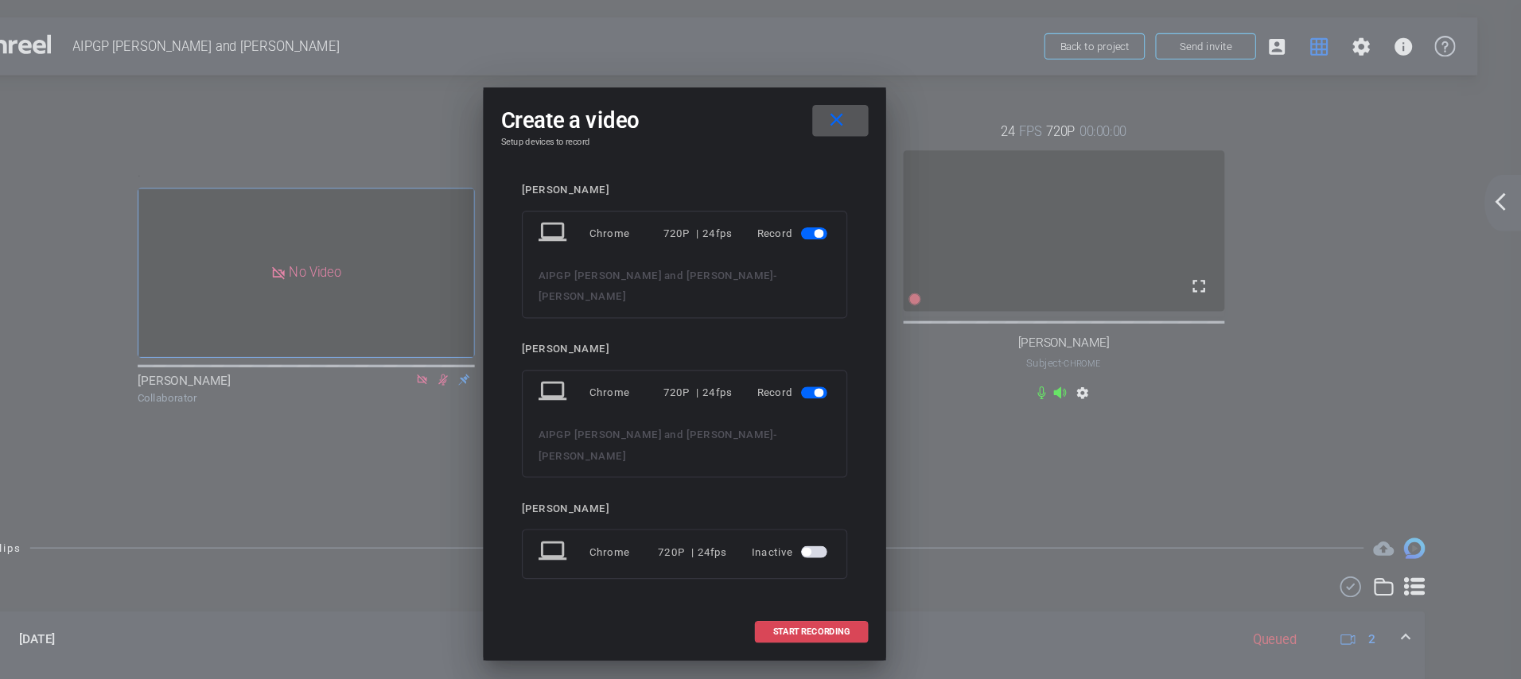
click at [856, 570] on span "START RECORDING" at bounding box center [876, 574] width 70 height 8
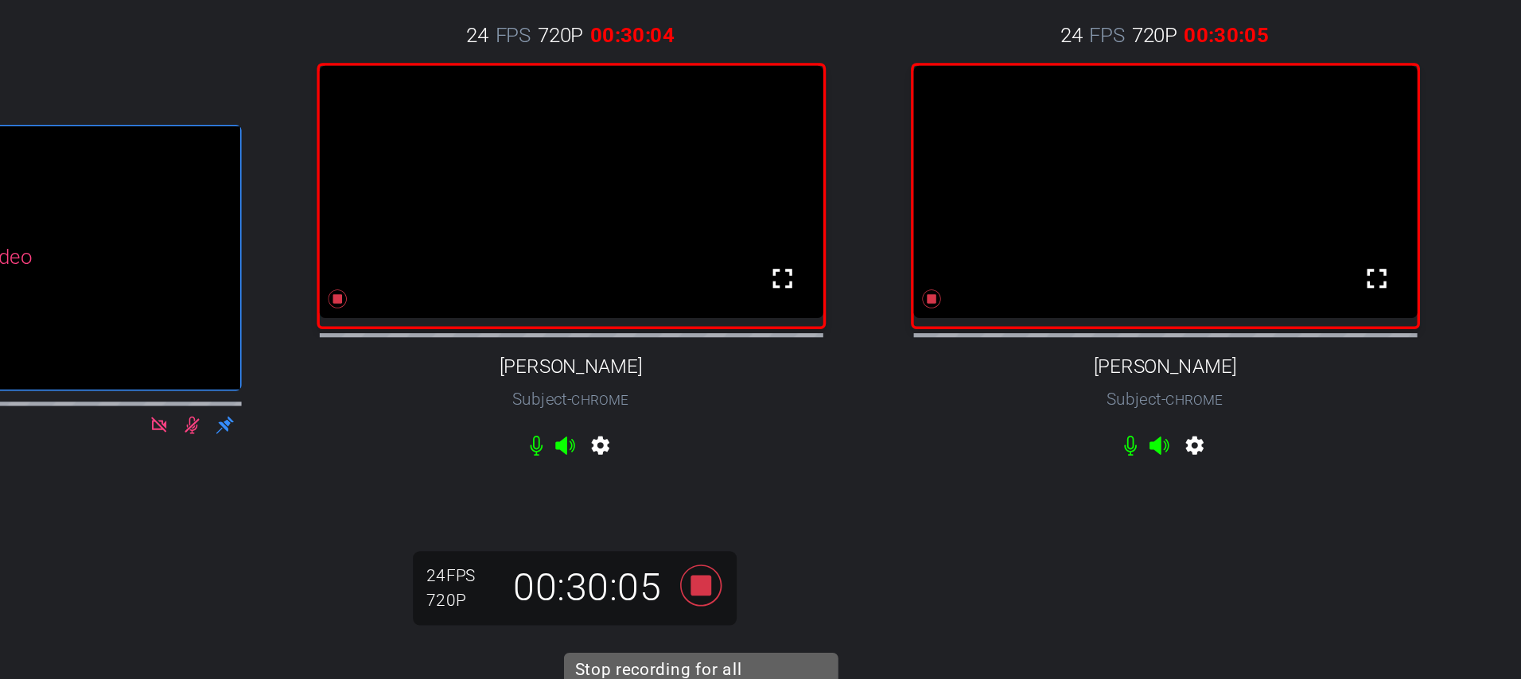
click at [839, 449] on icon at bounding box center [836, 437] width 24 height 24
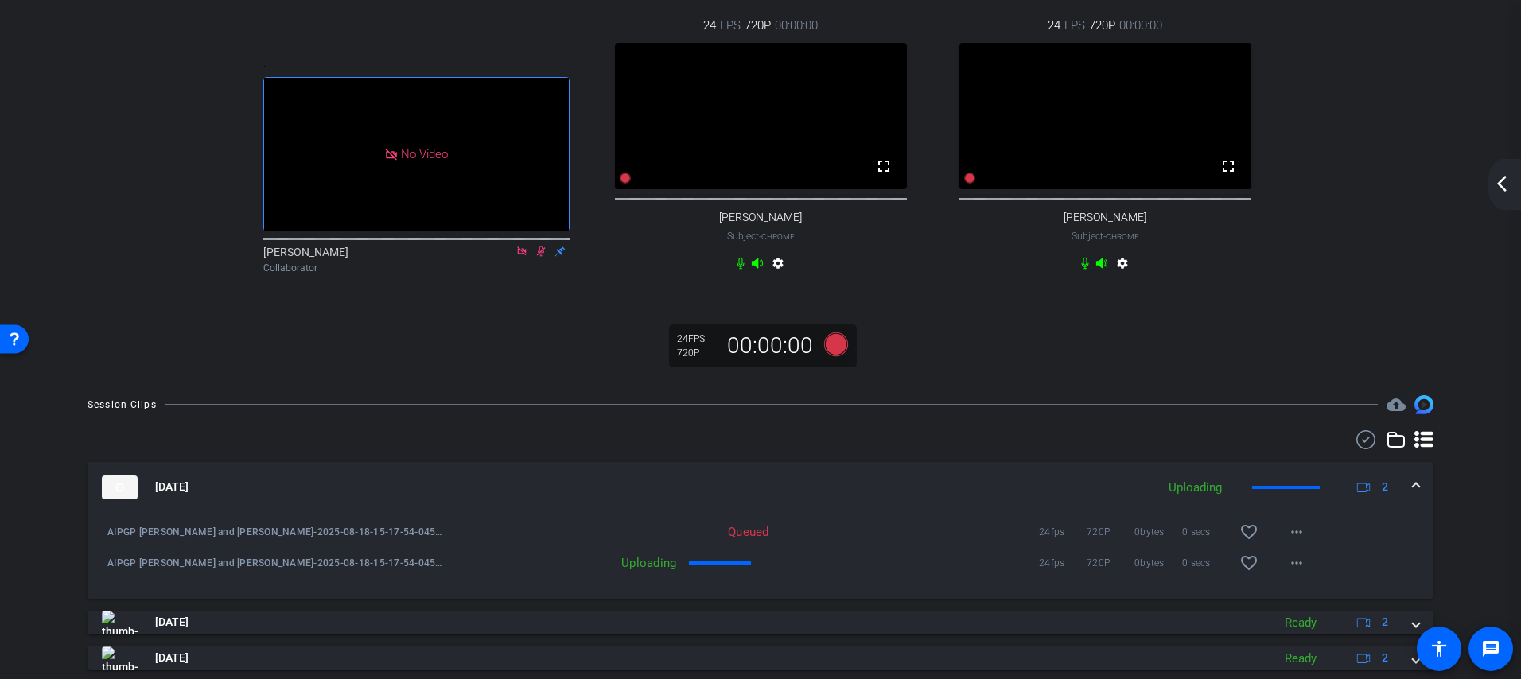
scroll to position [142, 0]
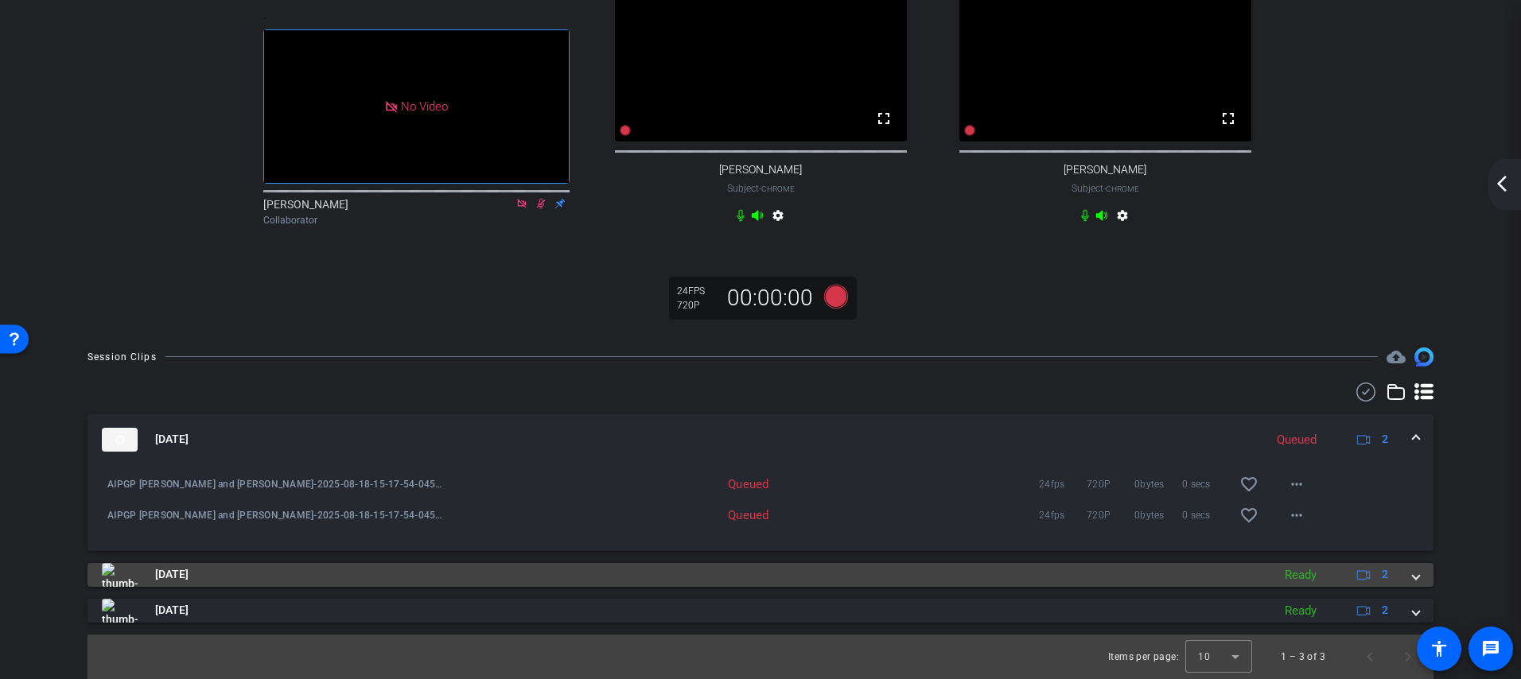
click at [1412, 583] on span at bounding box center [1415, 574] width 6 height 17
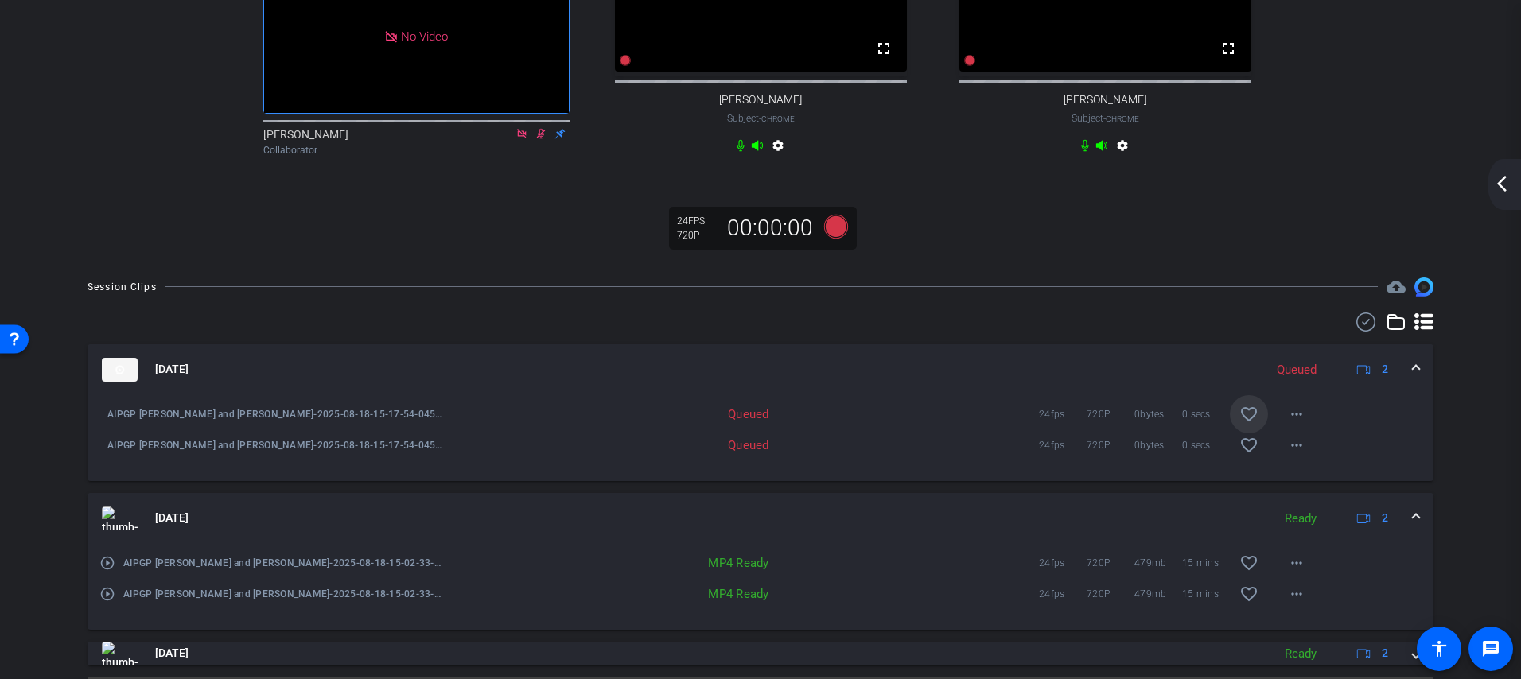
scroll to position [228, 0]
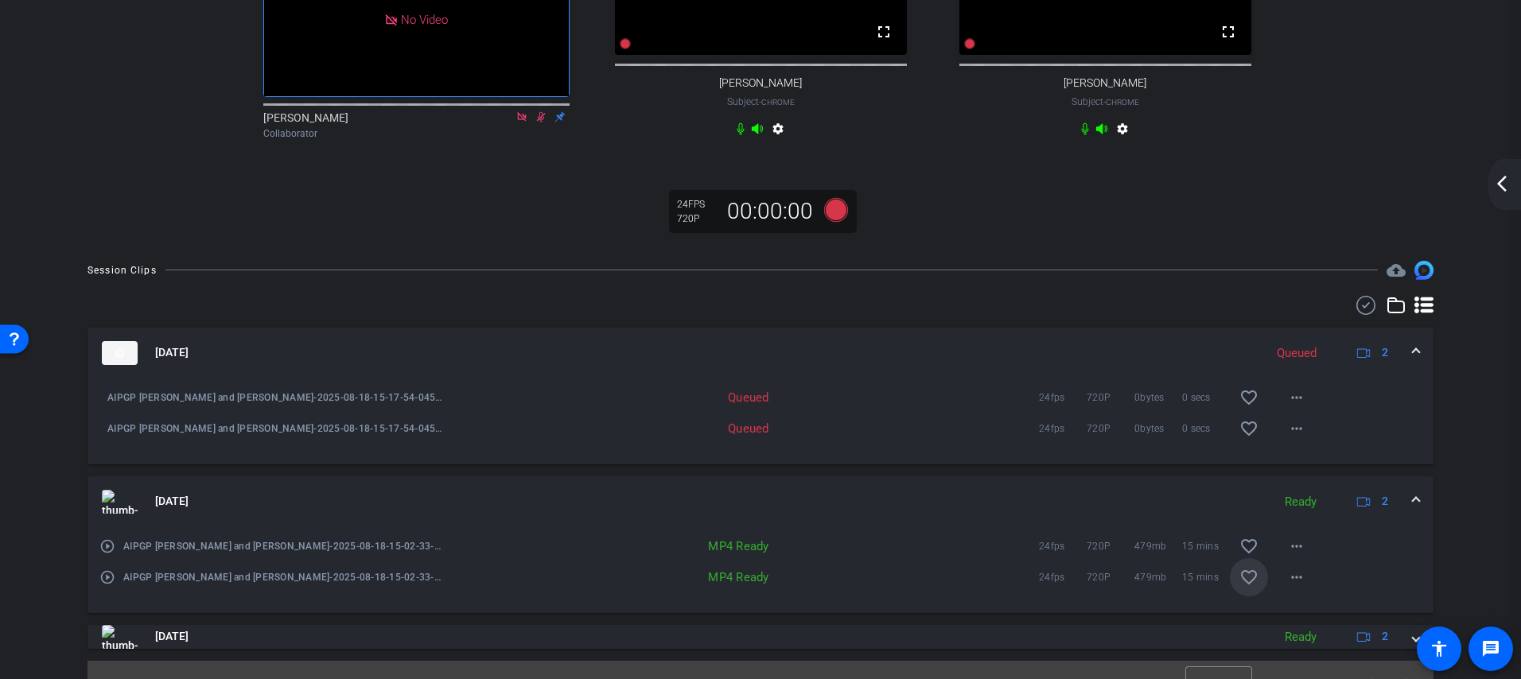
click at [1260, 587] on span at bounding box center [1249, 577] width 38 height 38
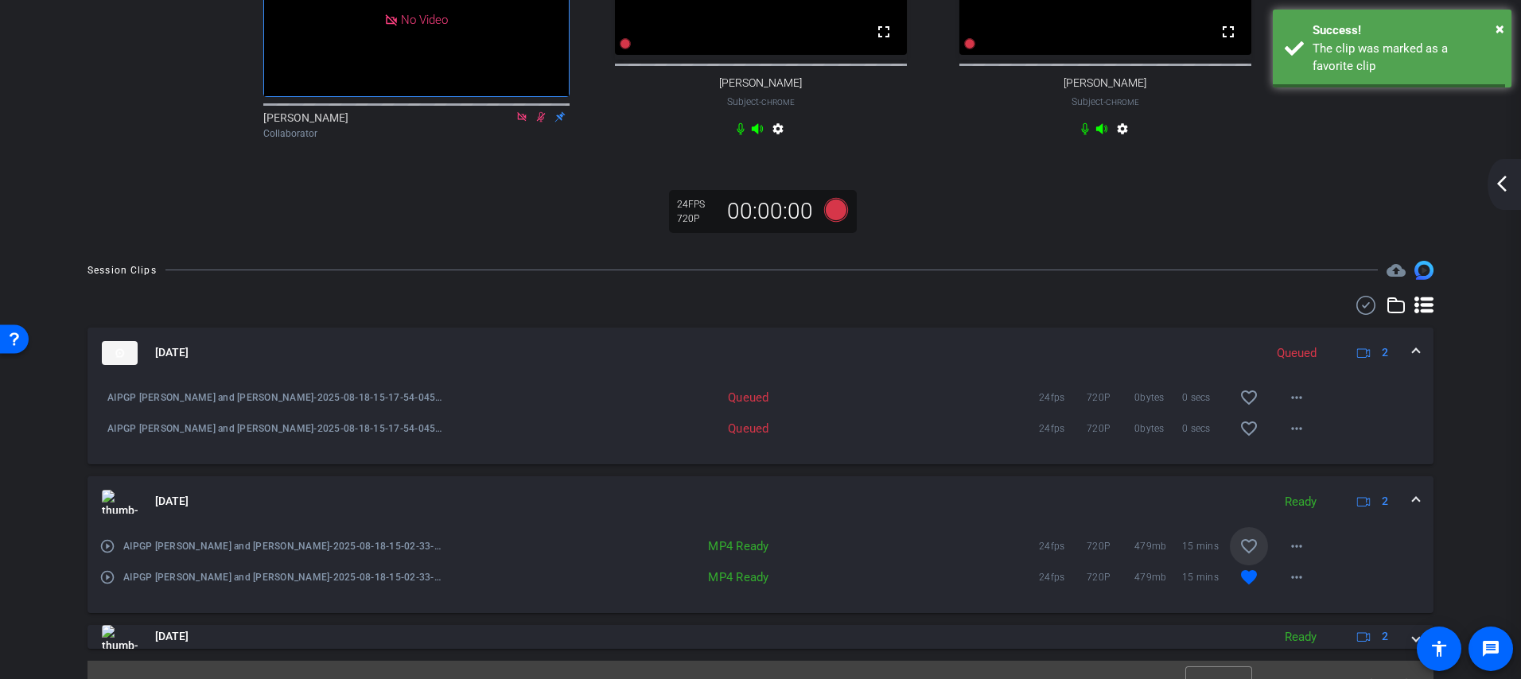
click at [1250, 556] on mat-icon "favorite_border" at bounding box center [1248, 546] width 19 height 19
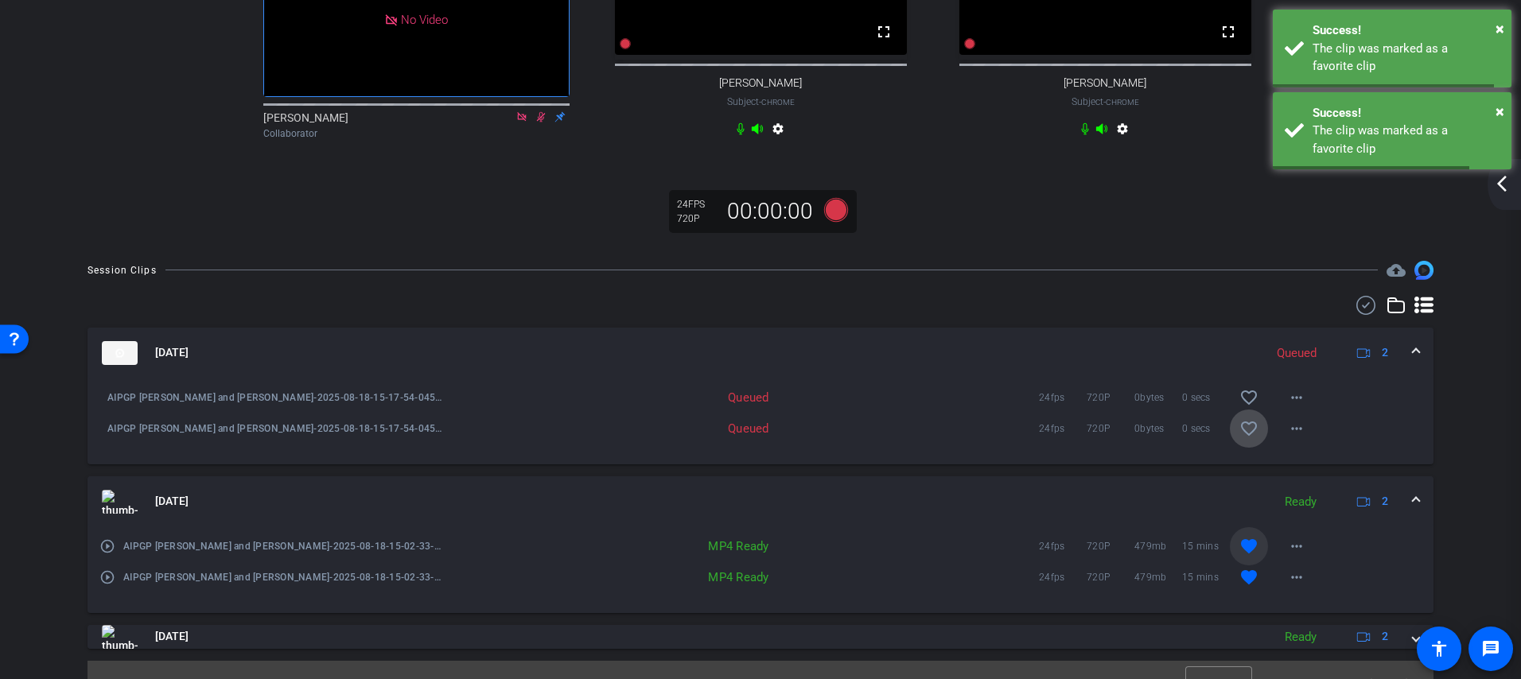
click at [1248, 438] on mat-icon "favorite_border" at bounding box center [1248, 428] width 19 height 19
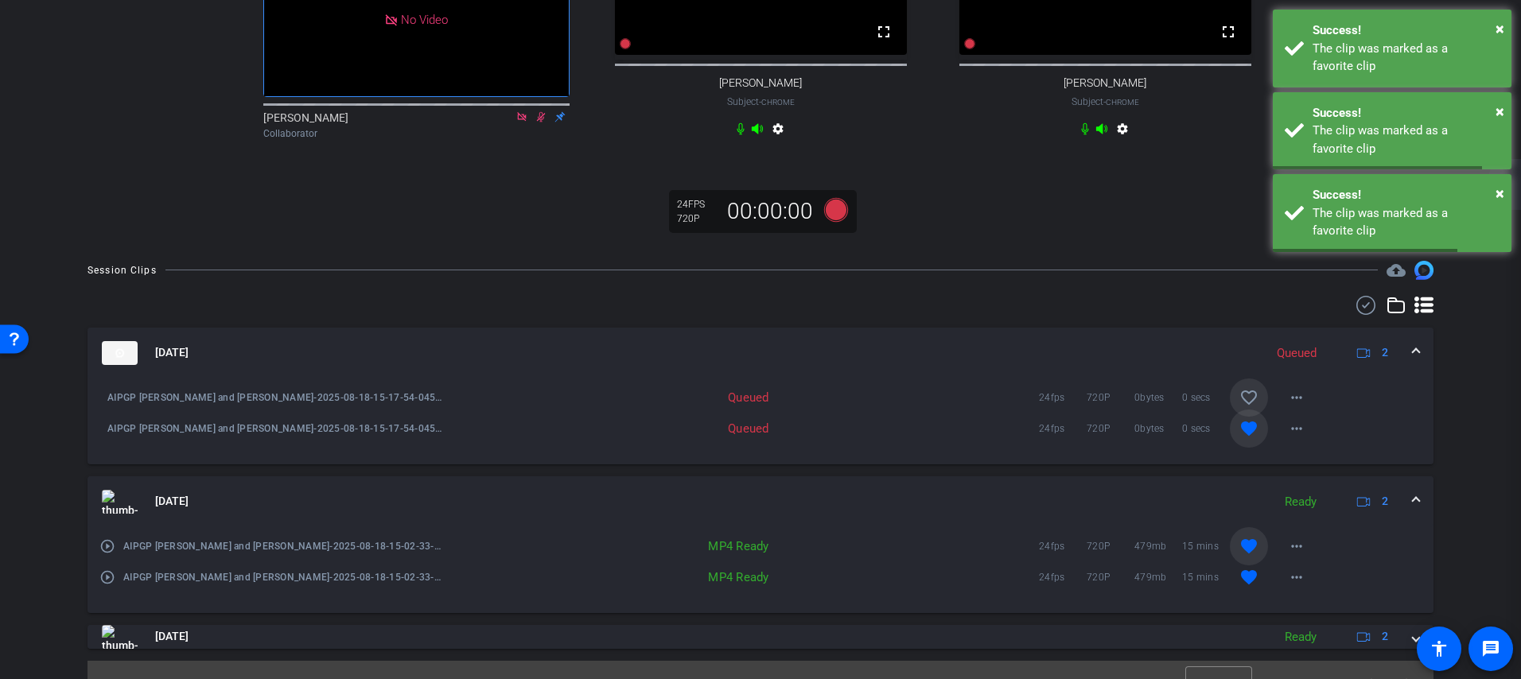
click at [1248, 406] on mat-icon "favorite_border" at bounding box center [1248, 397] width 19 height 19
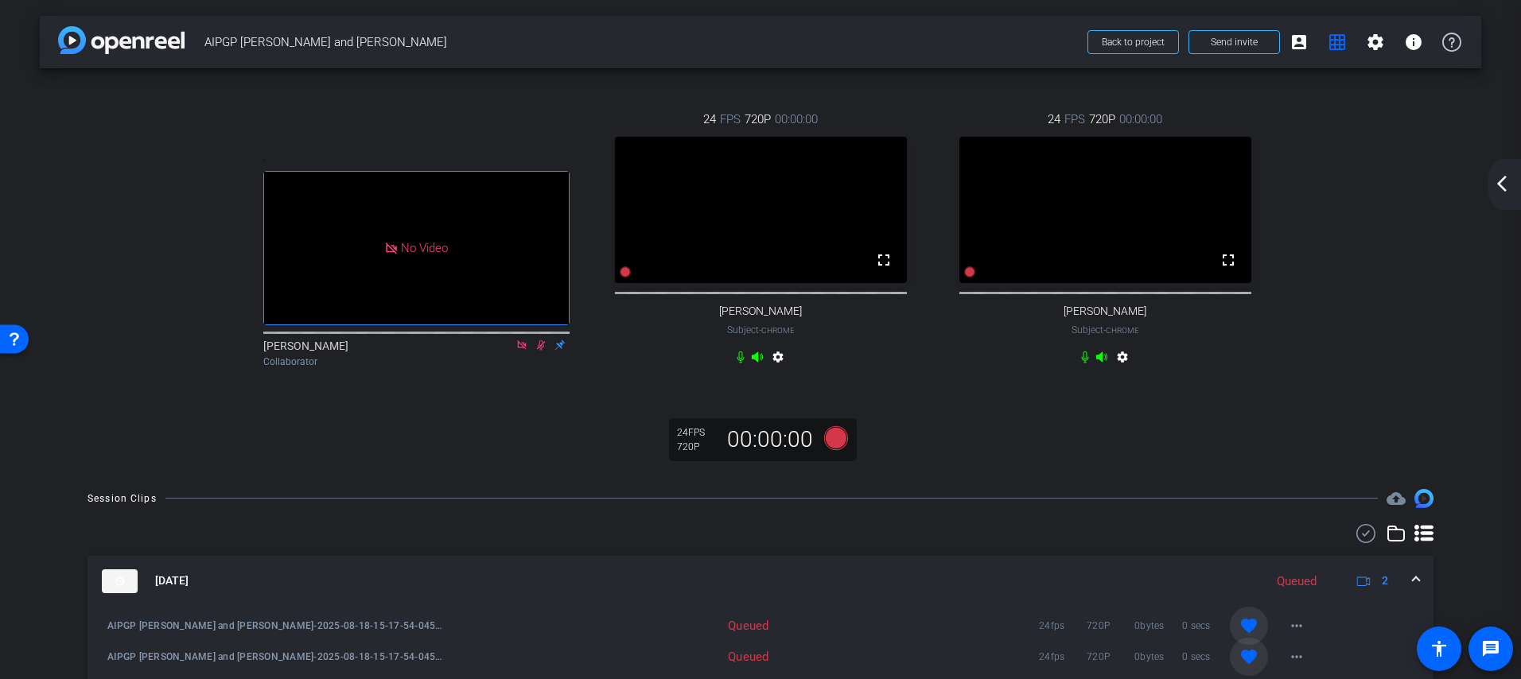
scroll to position [273, 0]
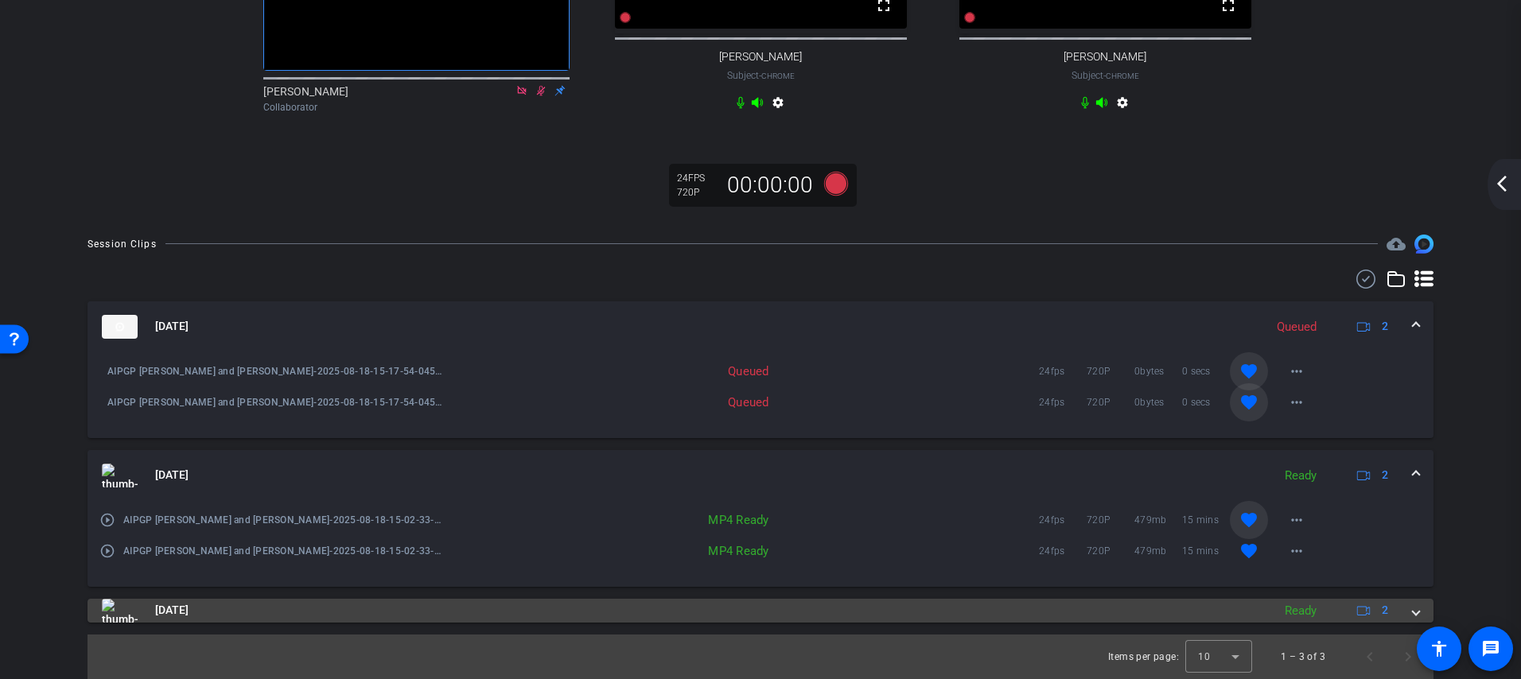
click at [1146, 616] on mat-panel-title "Aug 18, 2025" at bounding box center [683, 611] width 1162 height 24
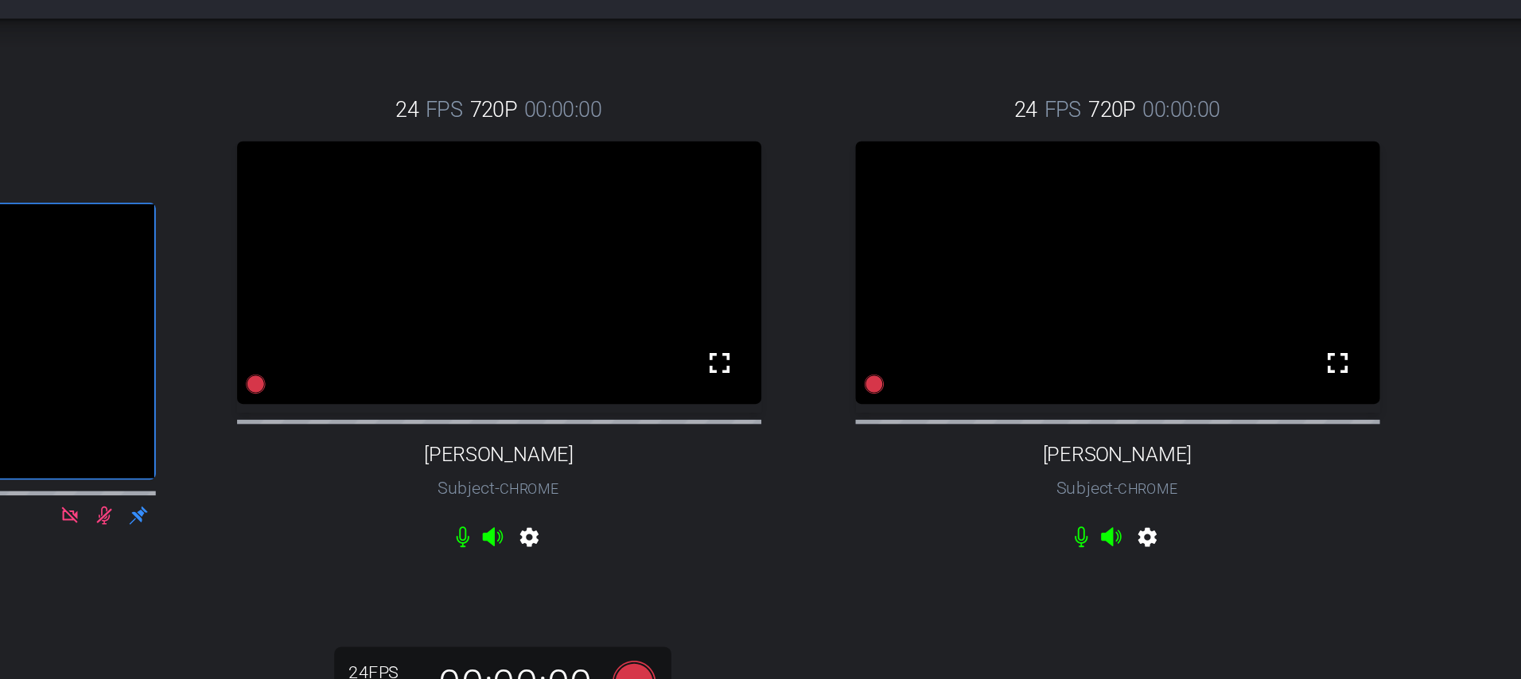
scroll to position [52, 0]
